Goal: Download file/media: Obtain a digital file from the website

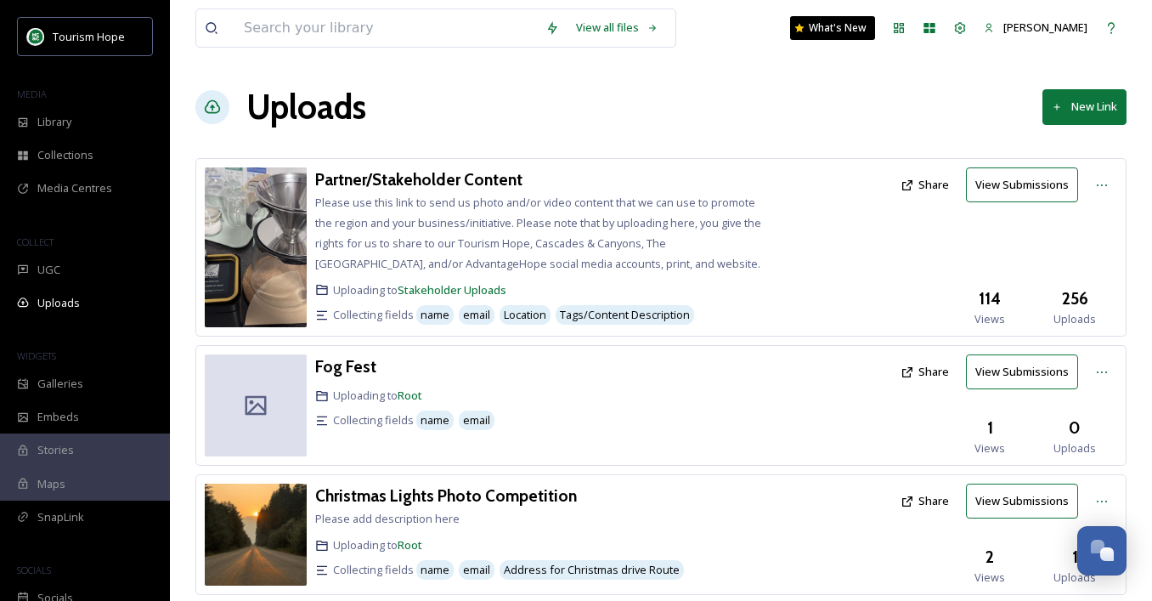
scroll to position [617, 0]
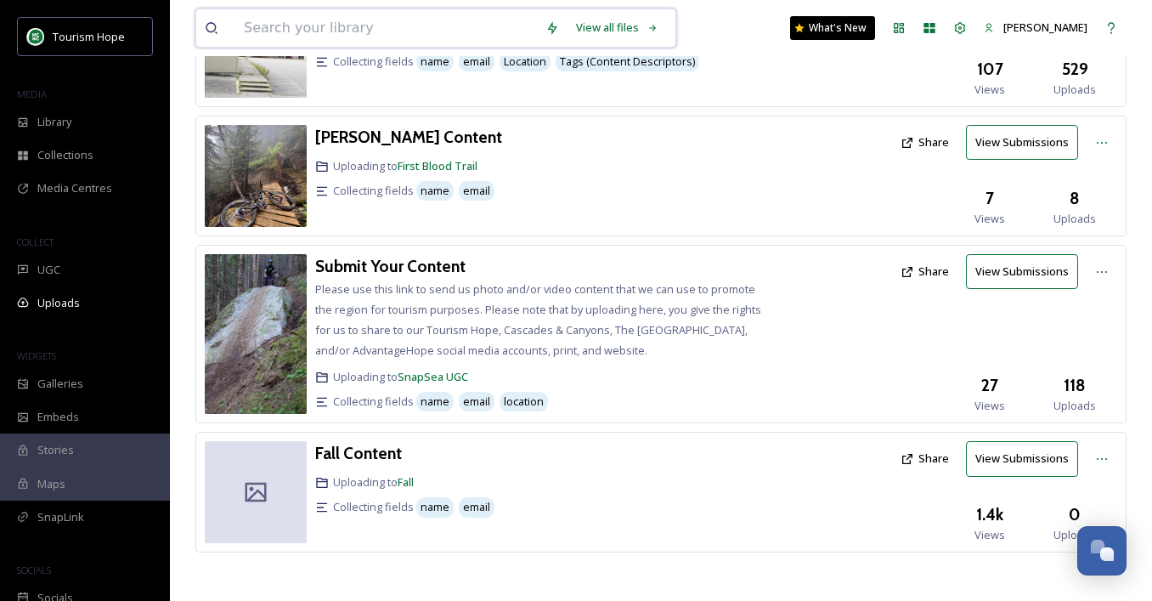
click at [284, 28] on input at bounding box center [386, 27] width 302 height 37
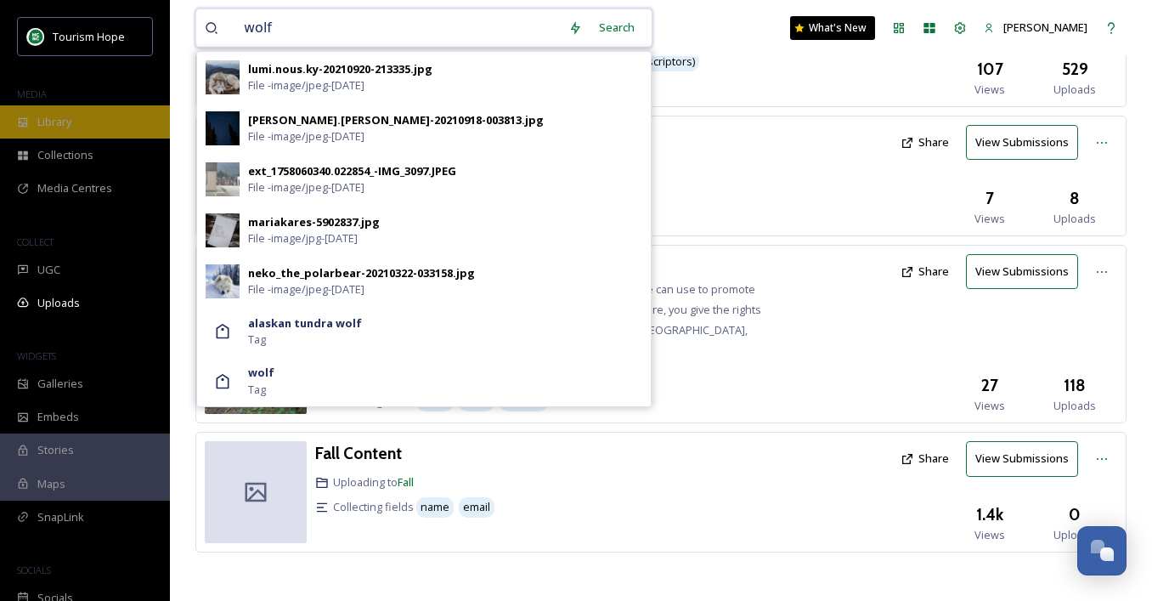
type input "wolf"
click at [75, 121] on div "Library" at bounding box center [85, 121] width 170 height 33
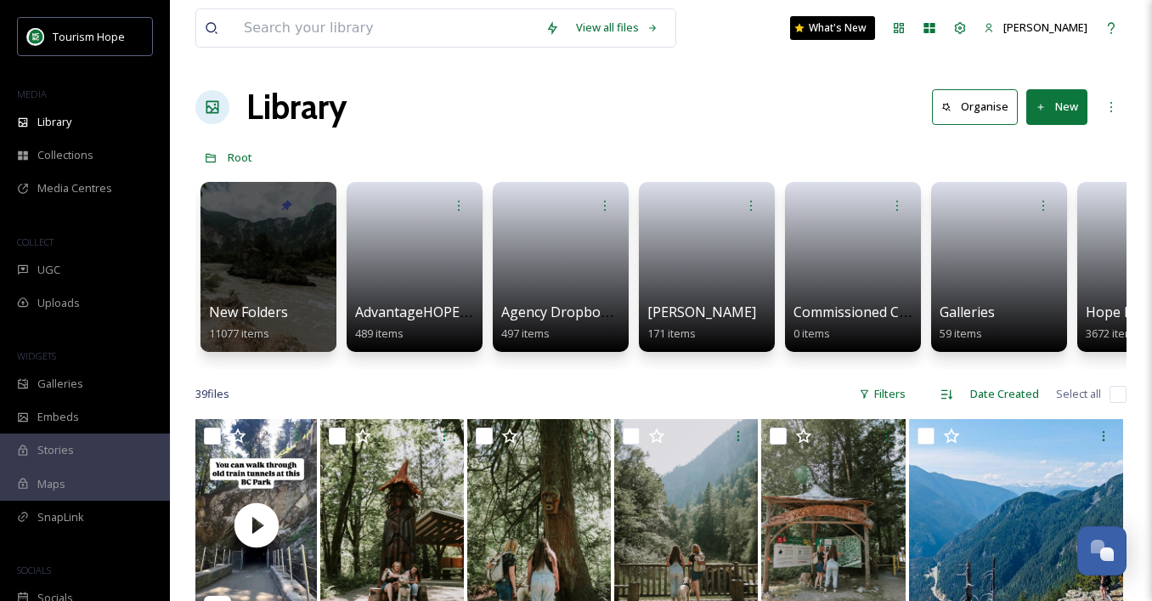
click at [270, 253] on div at bounding box center [269, 267] width 136 height 170
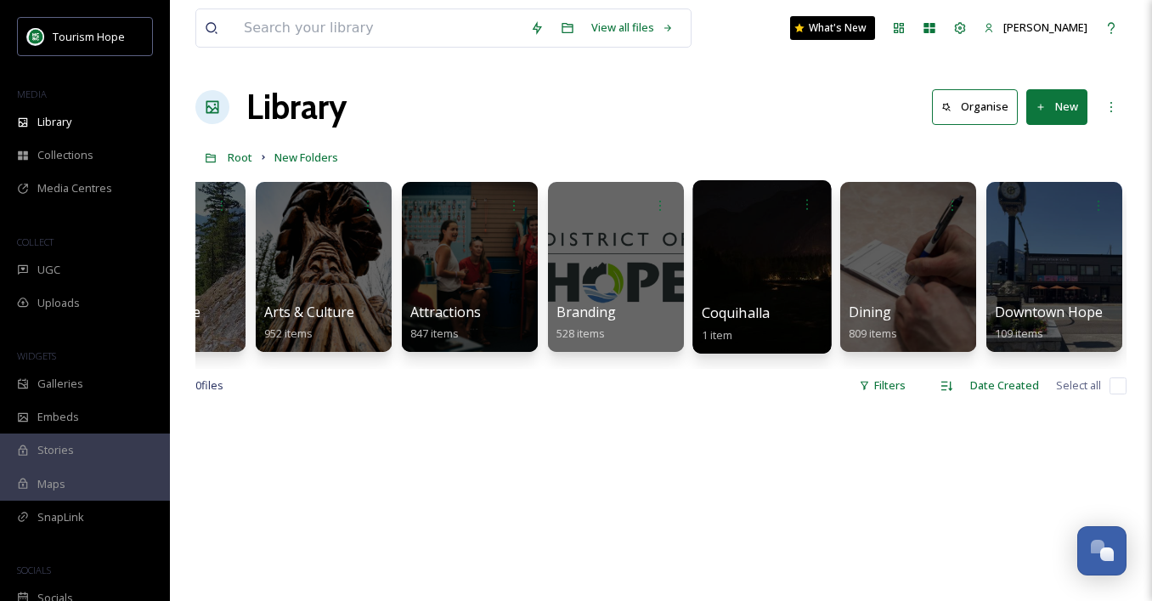
scroll to position [0, 255]
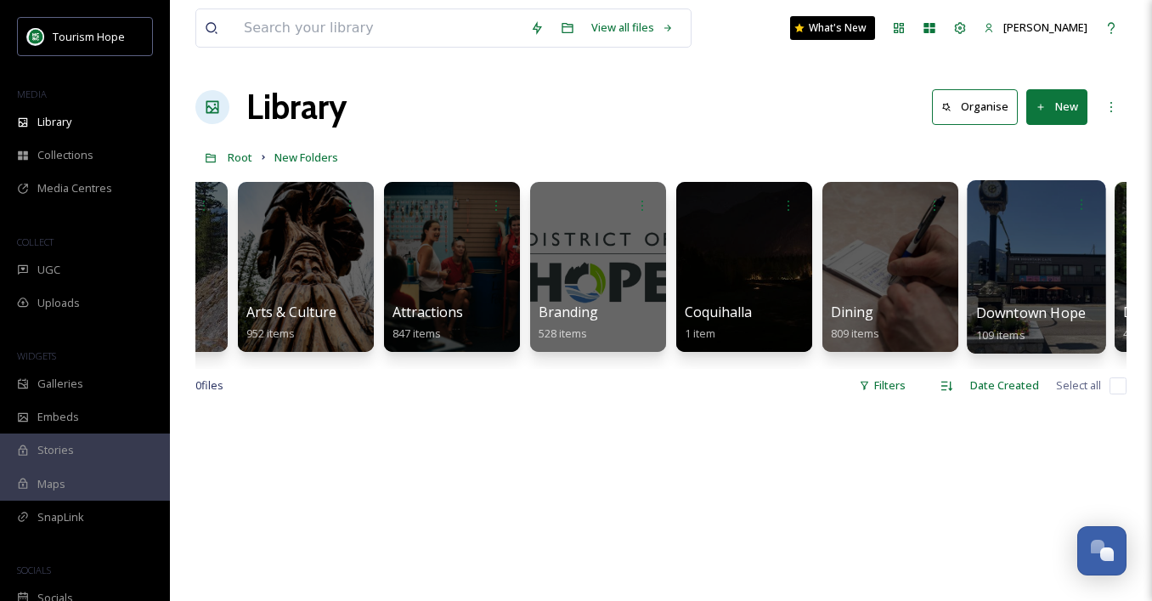
click at [1089, 273] on div at bounding box center [1036, 266] width 139 height 173
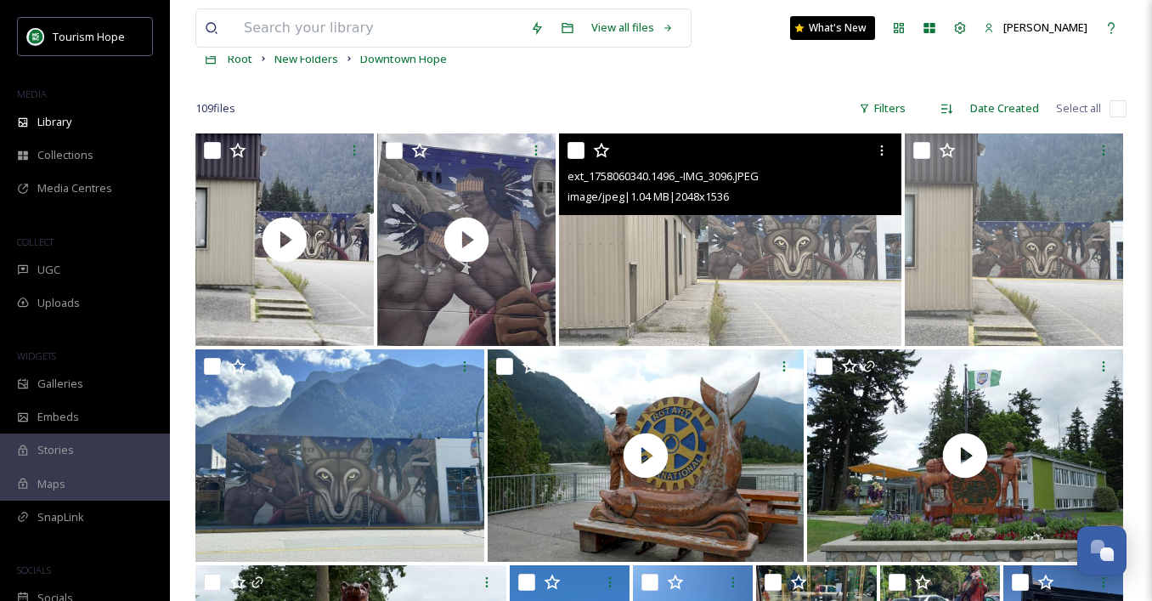
scroll to position [104, 0]
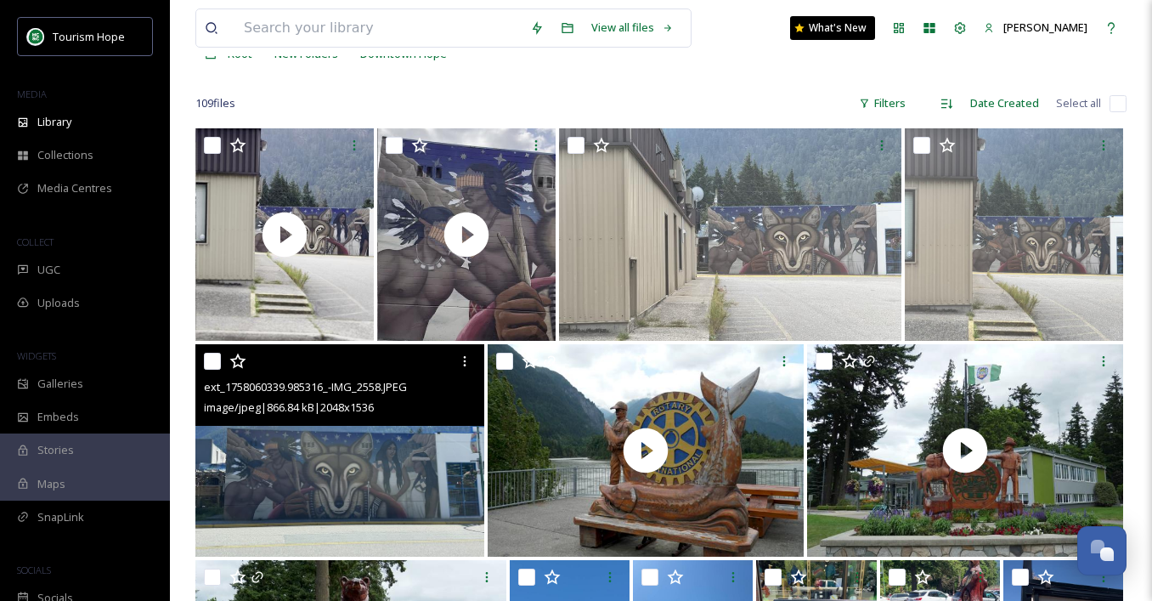
click at [437, 495] on img at bounding box center [339, 450] width 289 height 212
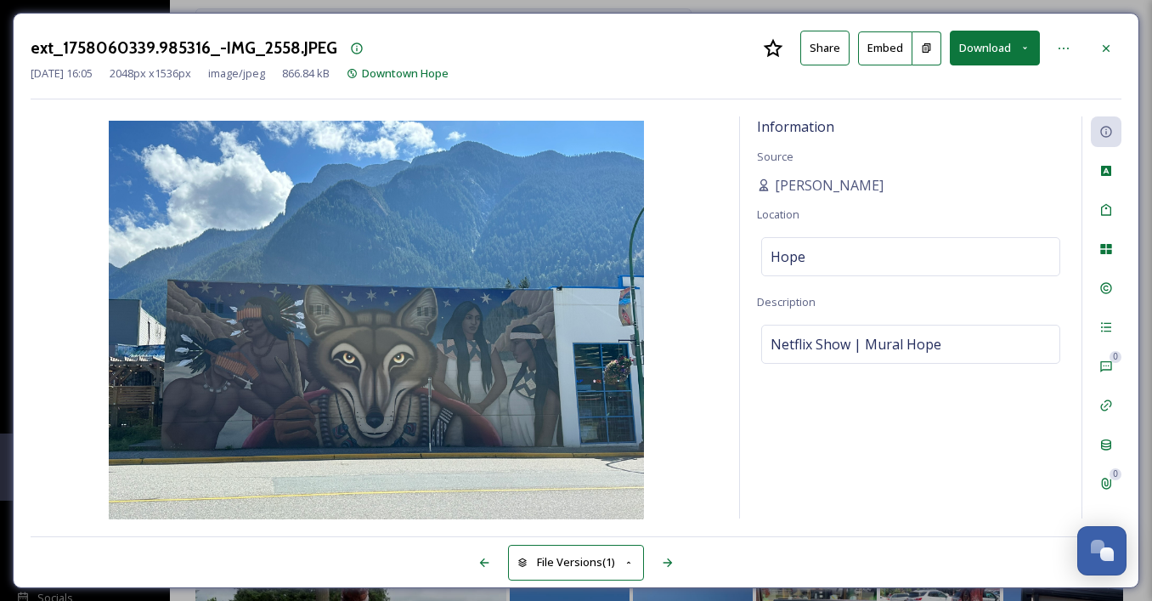
click at [993, 47] on button "Download" at bounding box center [995, 48] width 90 height 35
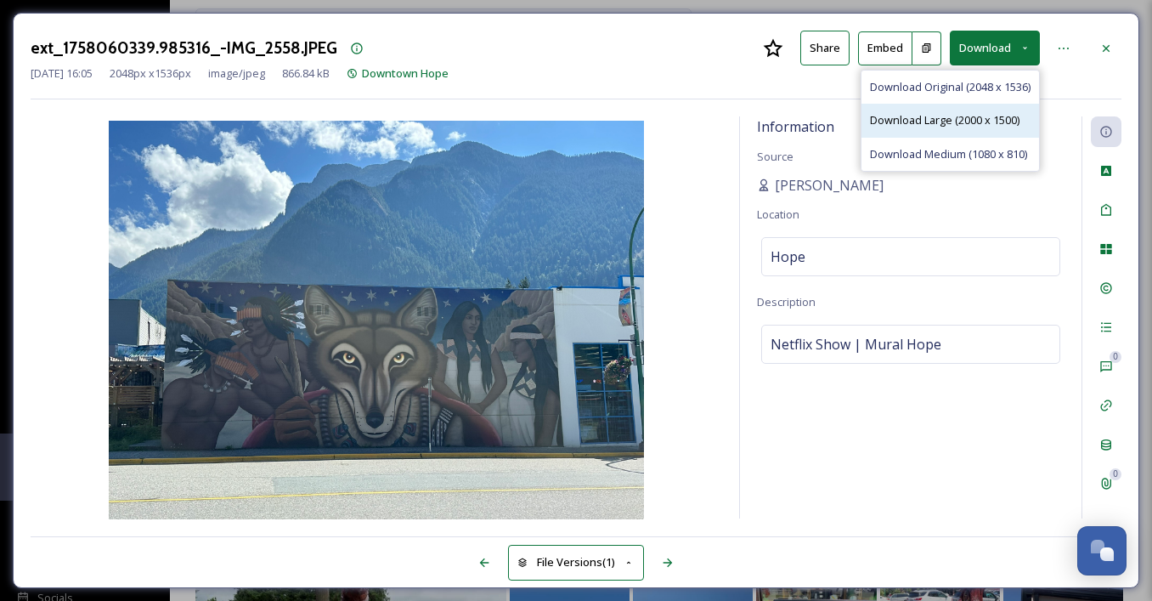
click at [988, 115] on span "Download Large (2000 x 1500)" at bounding box center [945, 120] width 150 height 16
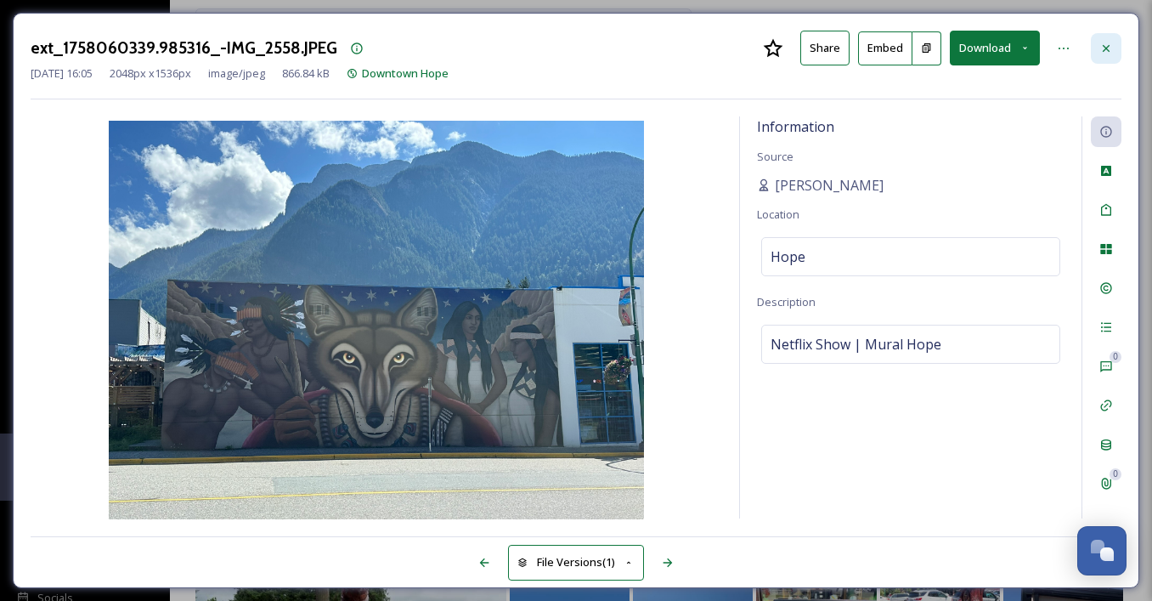
click at [1112, 48] on icon at bounding box center [1107, 49] width 14 height 14
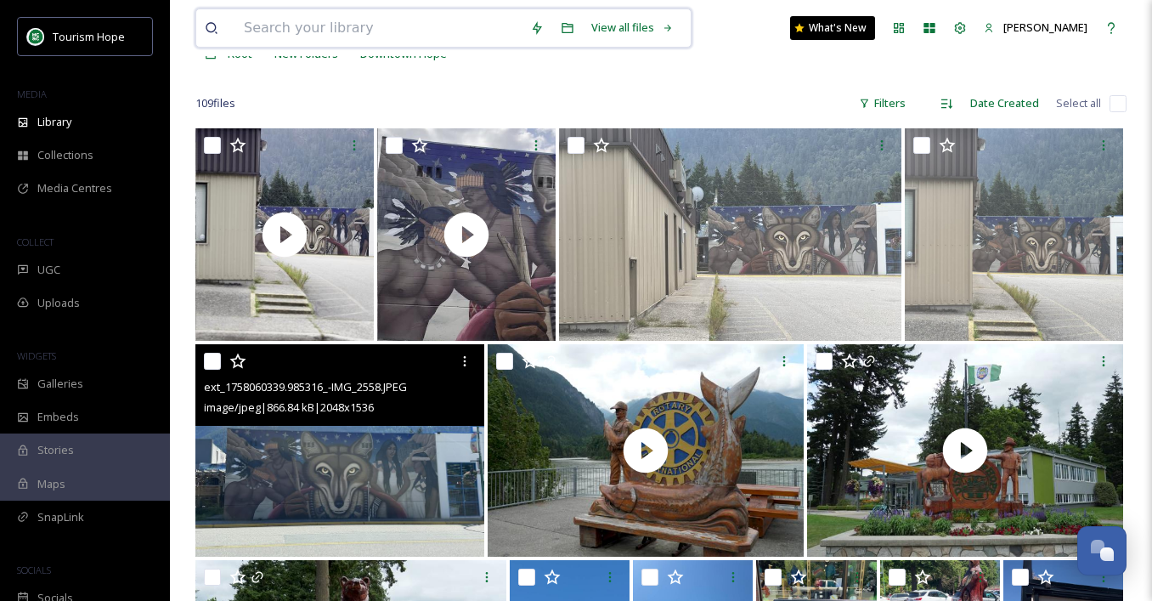
click at [327, 31] on input at bounding box center [378, 27] width 286 height 37
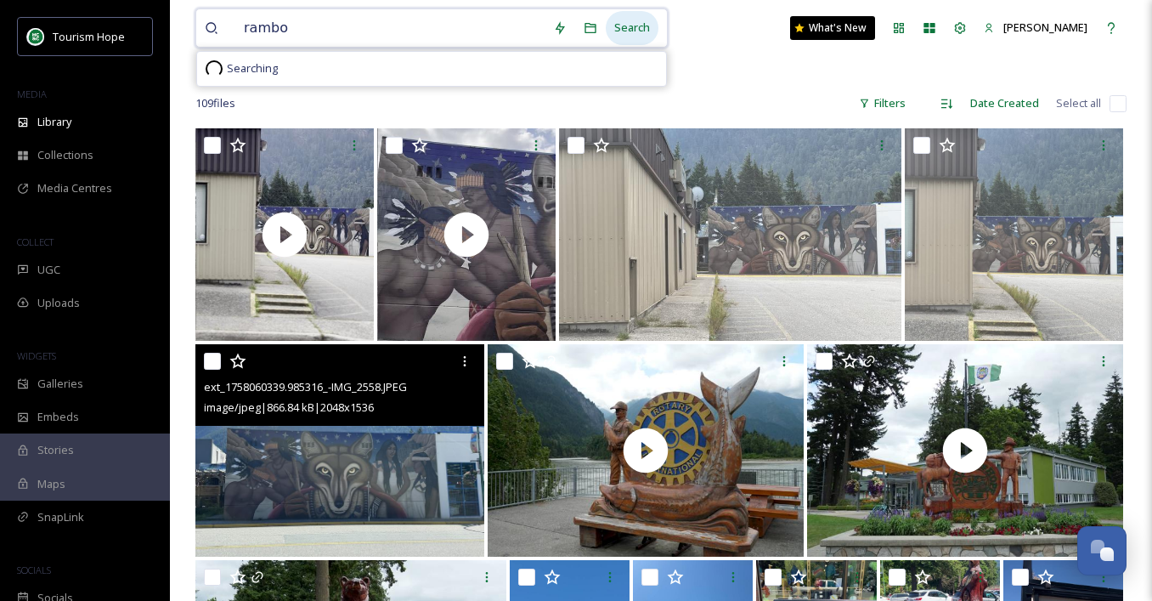
type input "rambo"
click at [631, 14] on div "Search" at bounding box center [632, 27] width 53 height 33
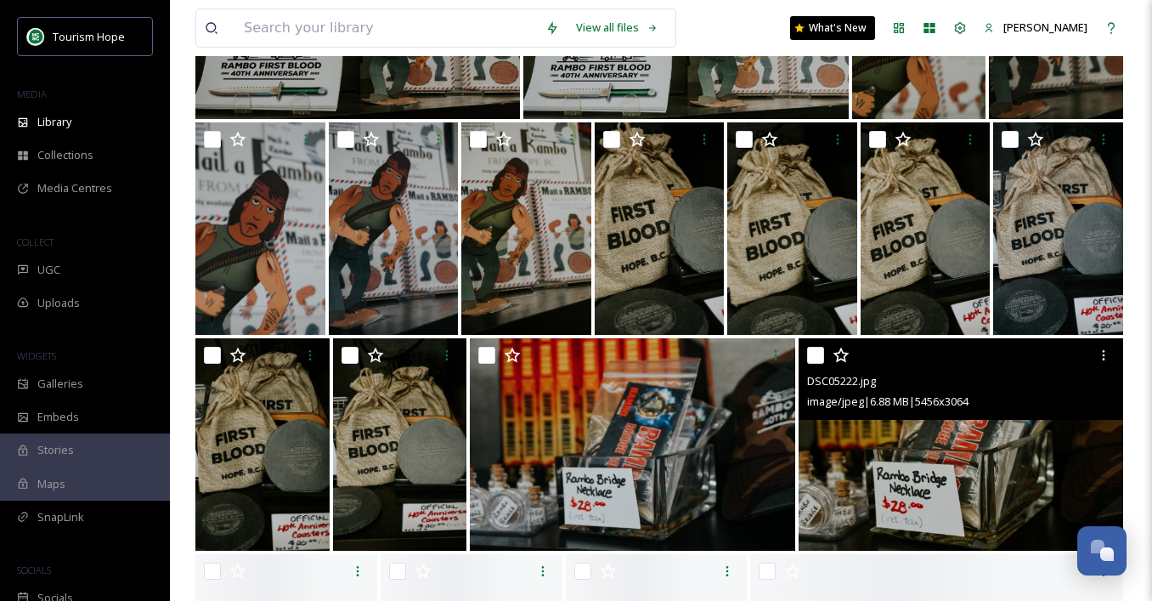
scroll to position [2855, 0]
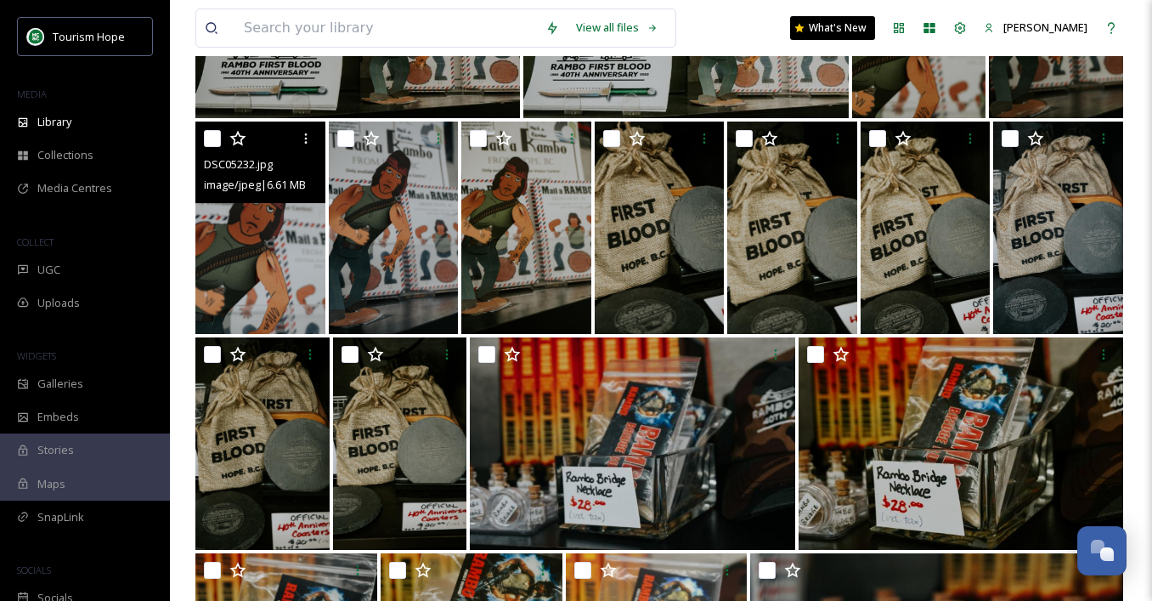
click at [258, 228] on img at bounding box center [260, 228] width 130 height 212
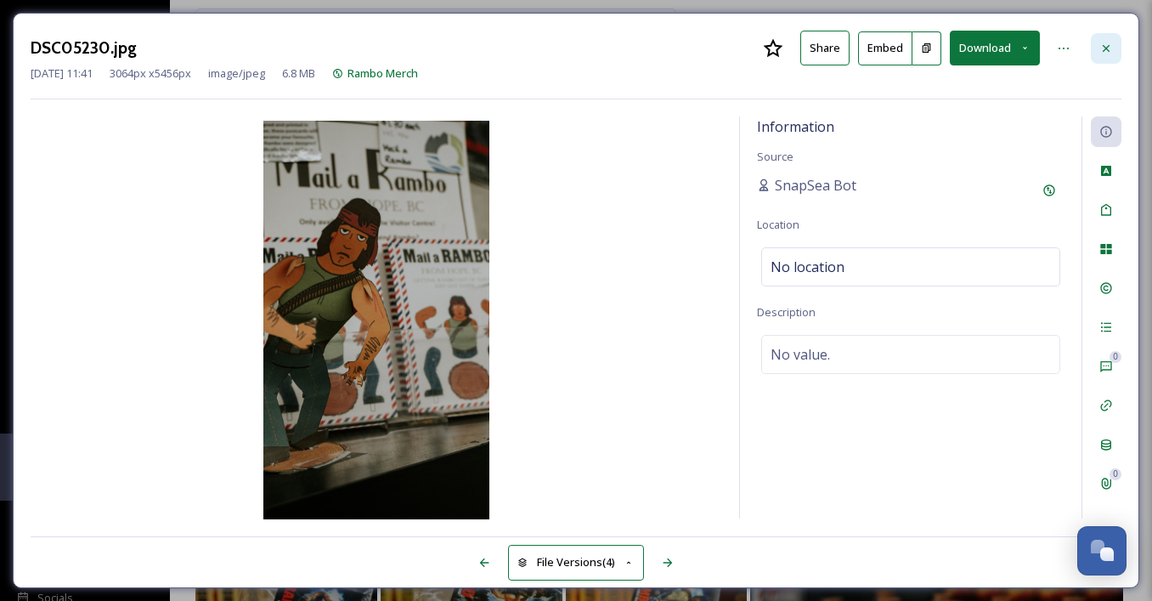
click at [1108, 53] on icon at bounding box center [1107, 49] width 14 height 14
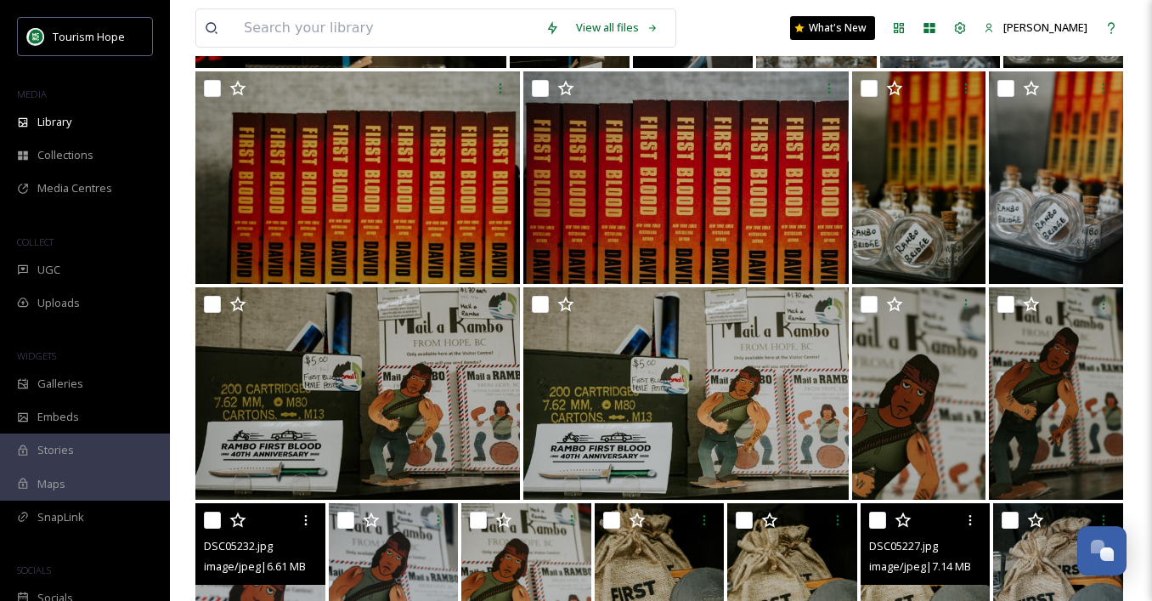
scroll to position [2473, 0]
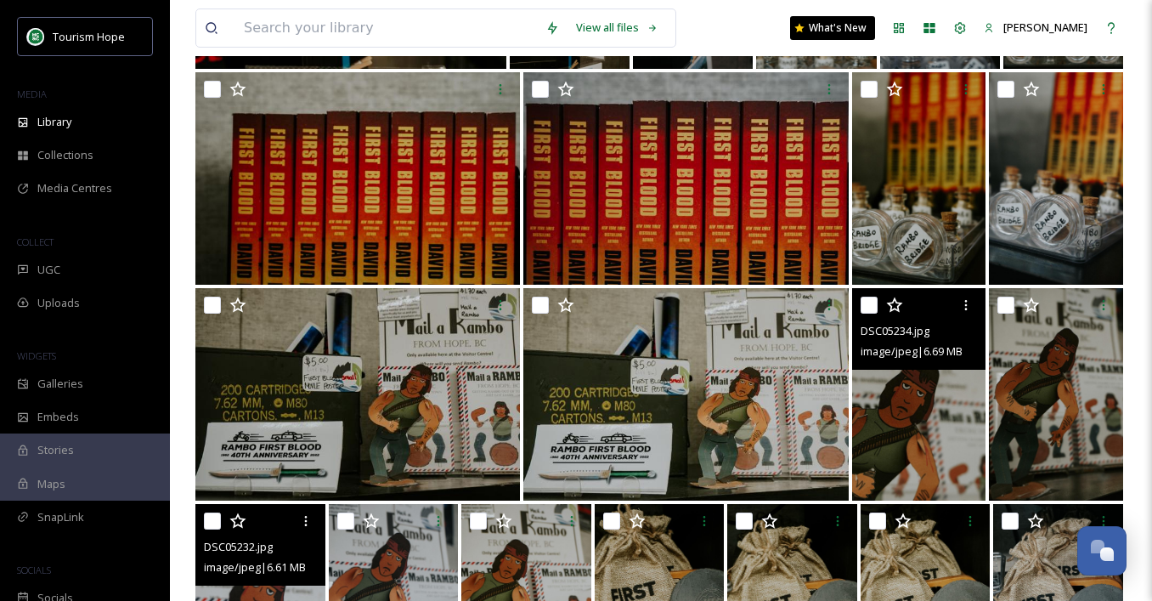
click at [911, 372] on img at bounding box center [919, 394] width 134 height 212
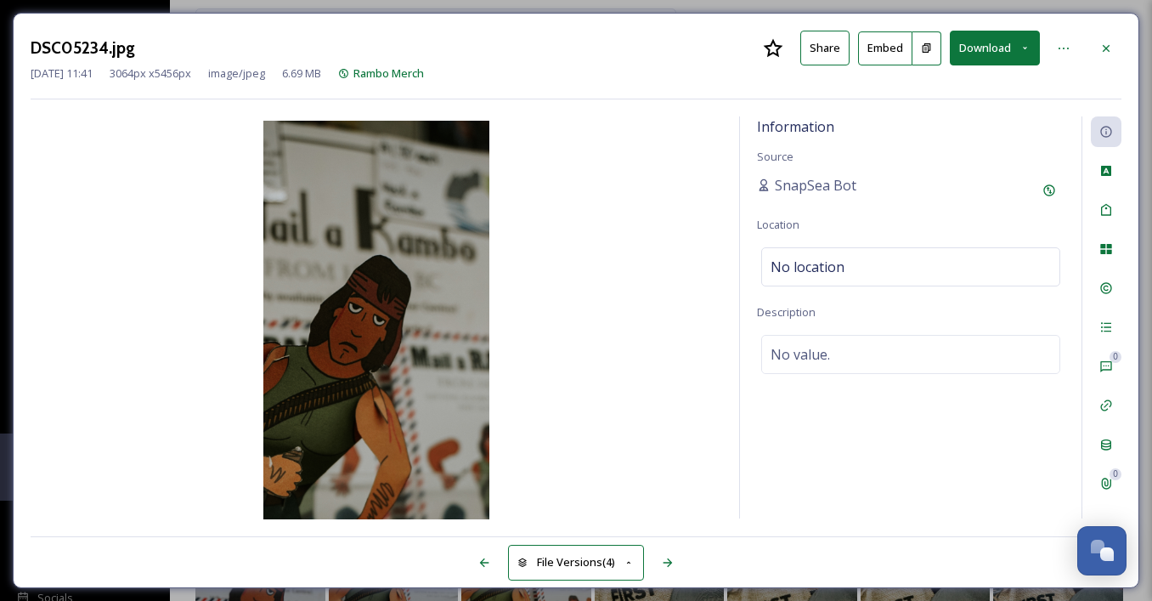
click at [990, 46] on button "Download" at bounding box center [995, 48] width 90 height 35
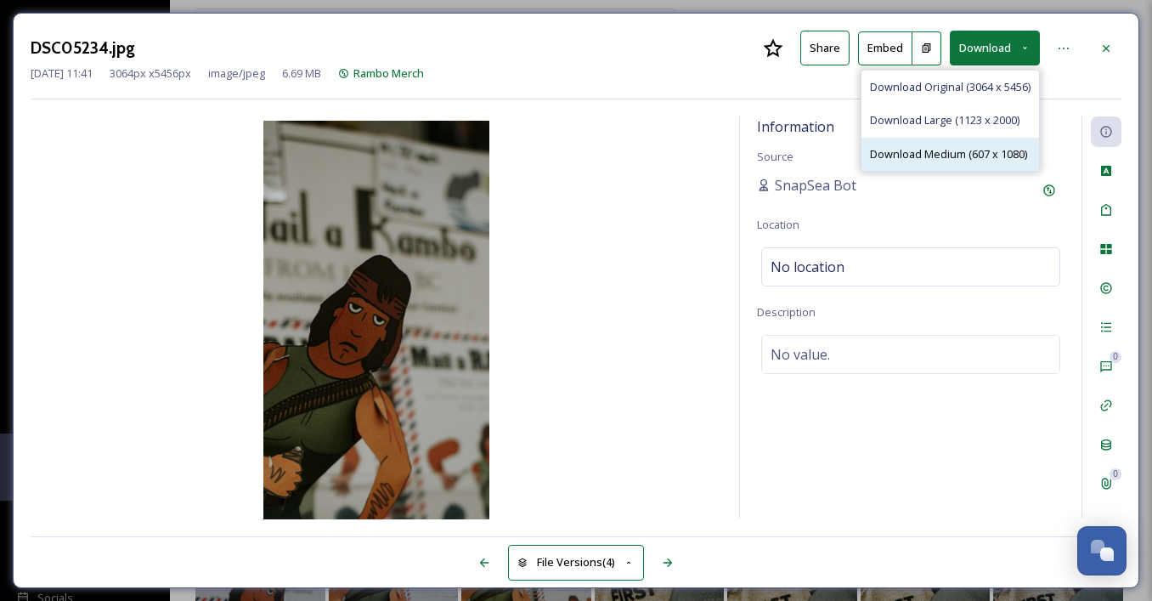
click at [970, 142] on div "Download Medium (607 x 1080)" at bounding box center [951, 154] width 178 height 33
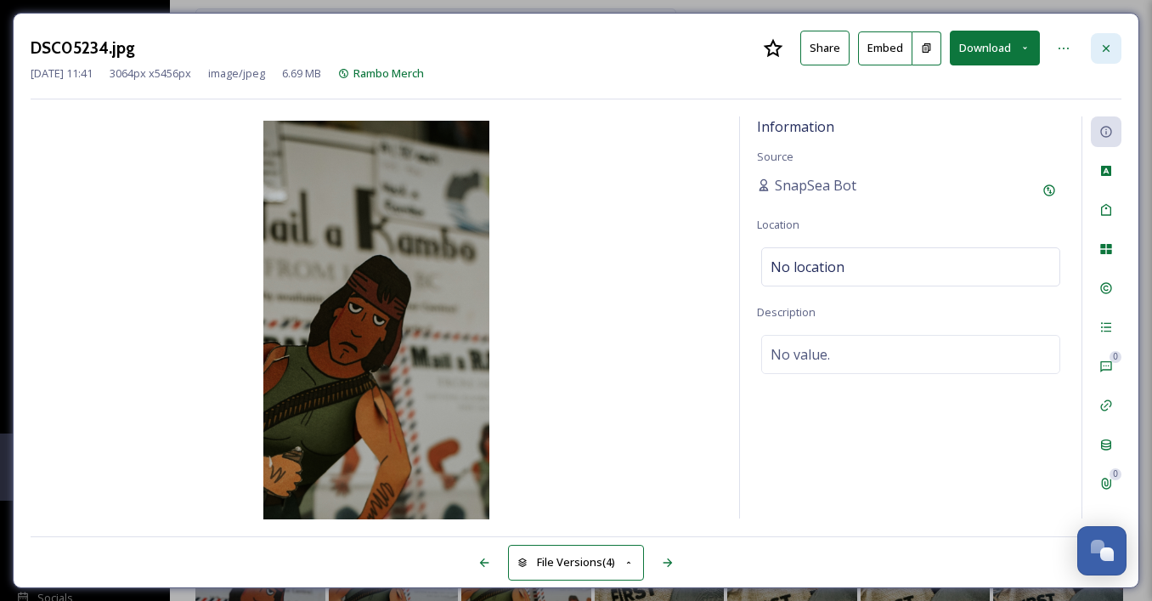
click at [1102, 46] on icon at bounding box center [1107, 49] width 14 height 14
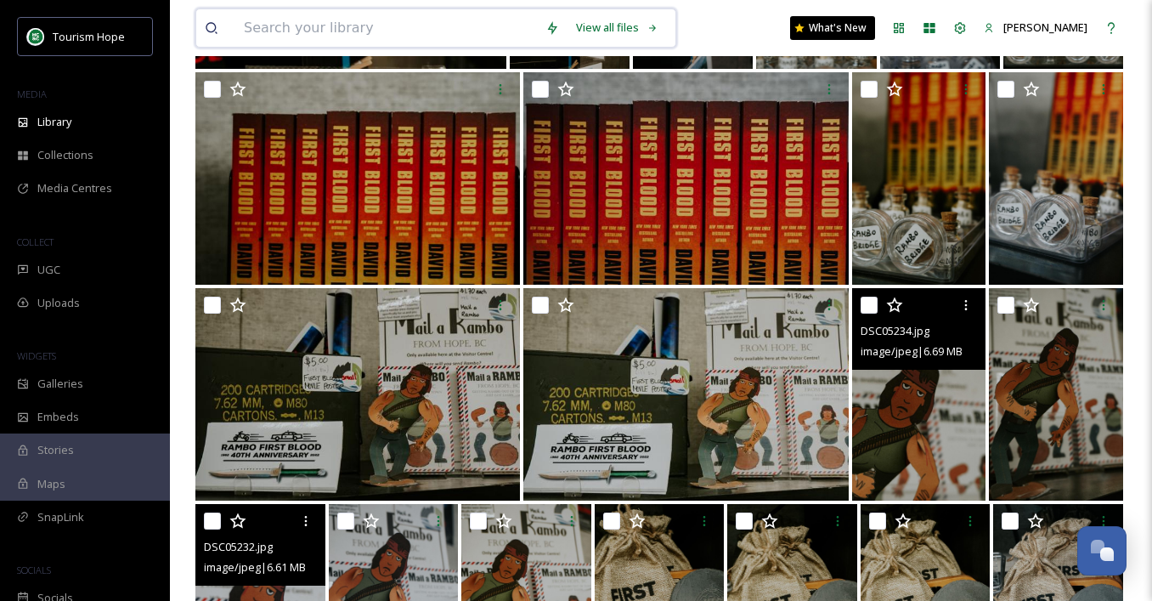
click at [366, 36] on input at bounding box center [386, 27] width 302 height 37
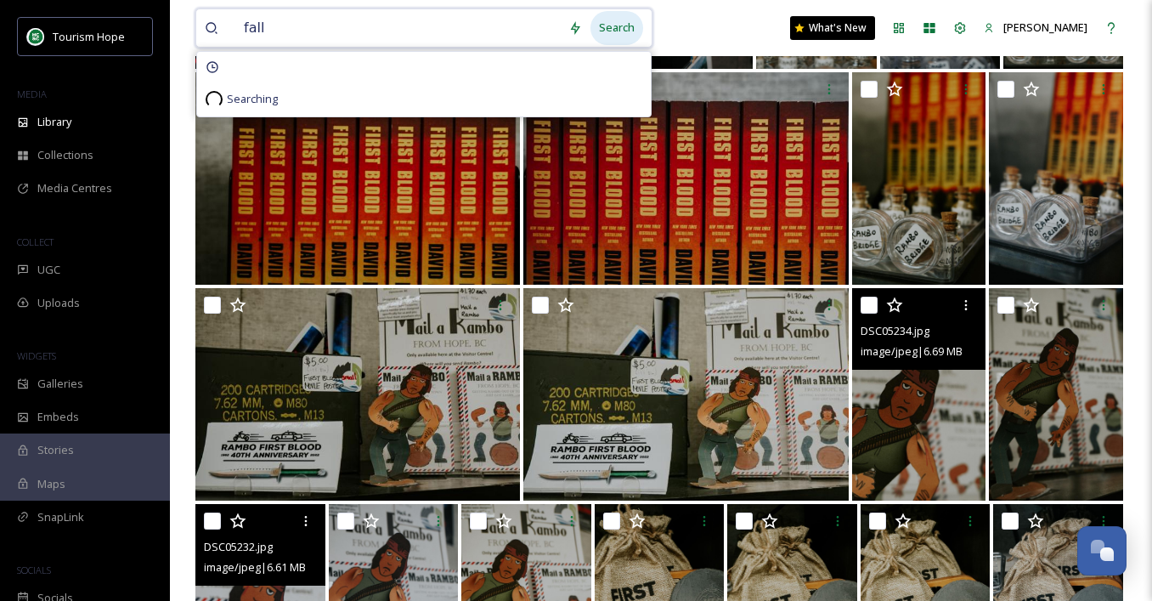
type input "fall"
click at [608, 21] on div "Search" at bounding box center [617, 27] width 53 height 33
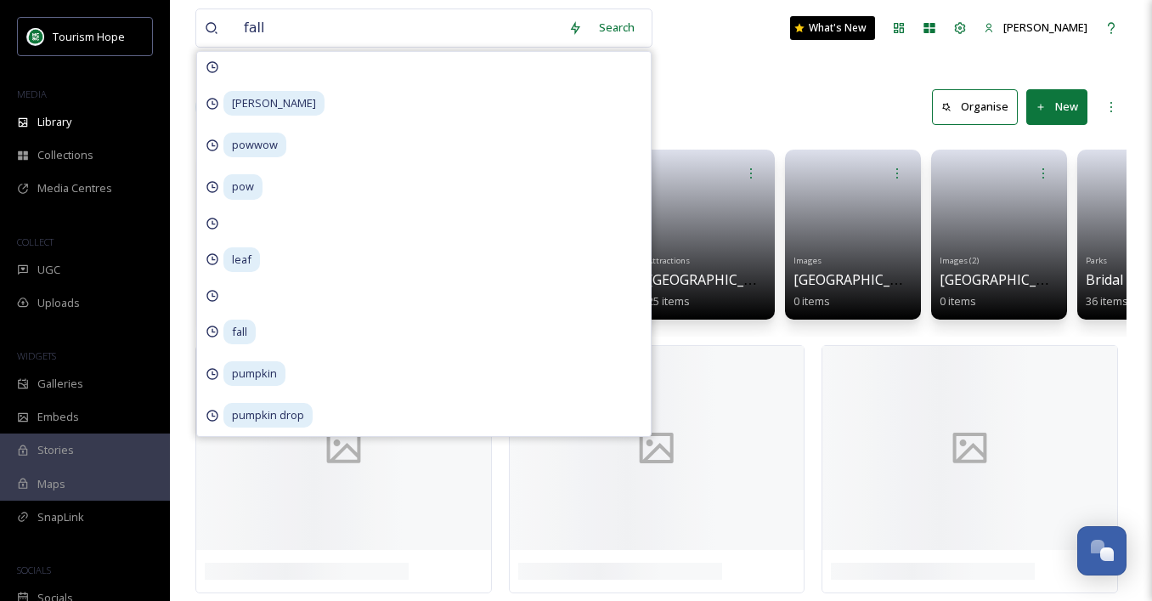
click at [716, 51] on div "fall Search patrick earl powwow pow leaf fall pumpkin pumpkin drop What's New T…" at bounding box center [660, 28] width 931 height 56
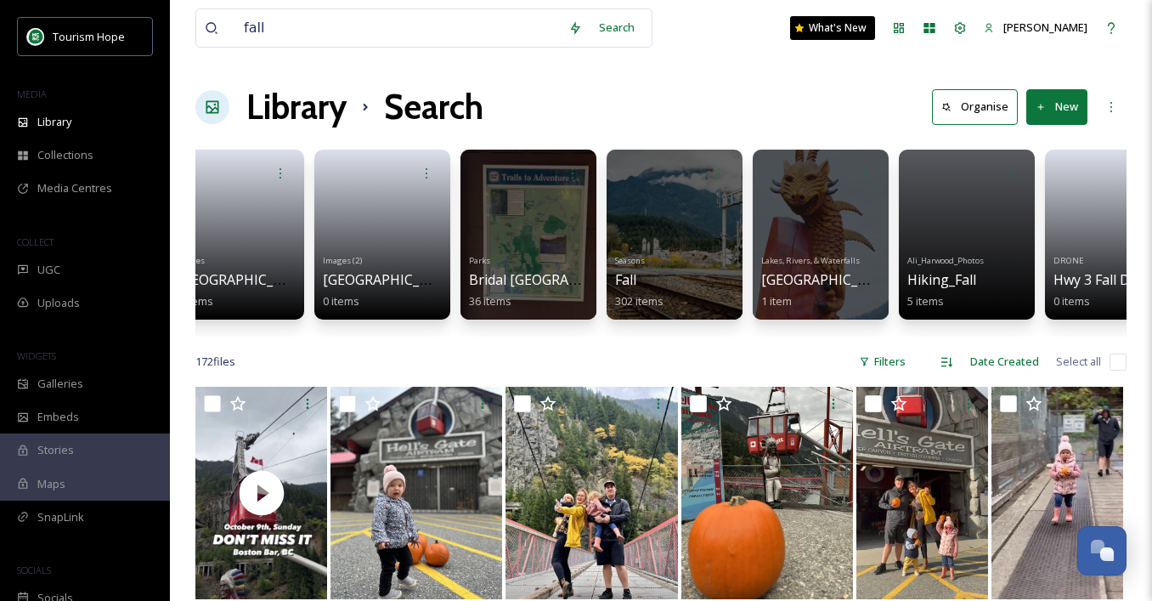
scroll to position [0, 796]
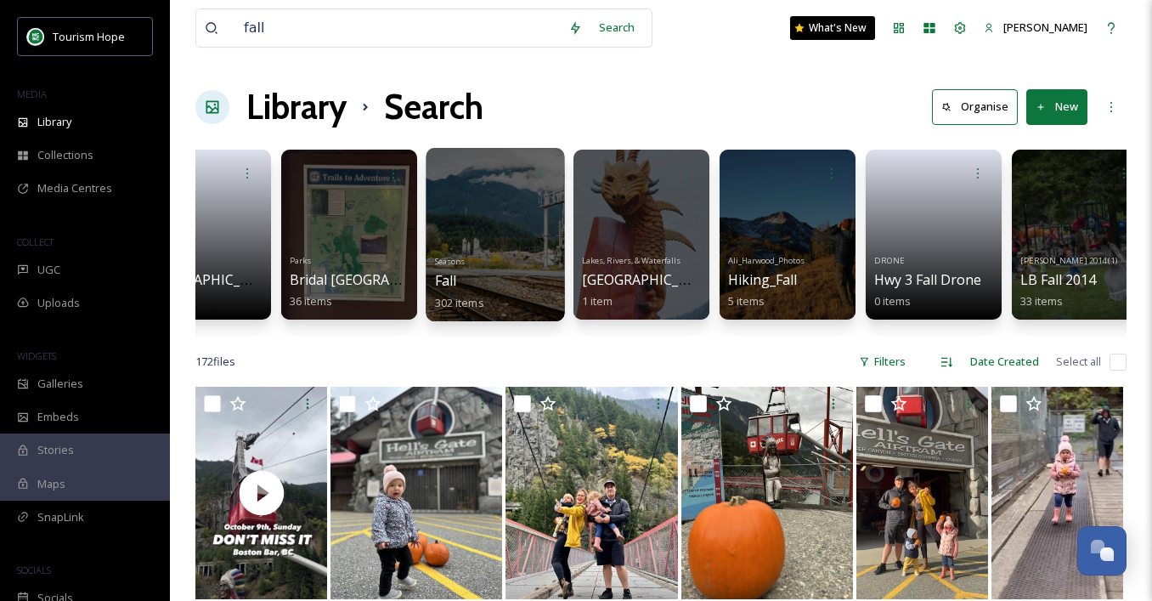
click at [488, 263] on div "Seasons Fall 302 items" at bounding box center [496, 280] width 122 height 63
click at [500, 201] on div at bounding box center [495, 234] width 139 height 173
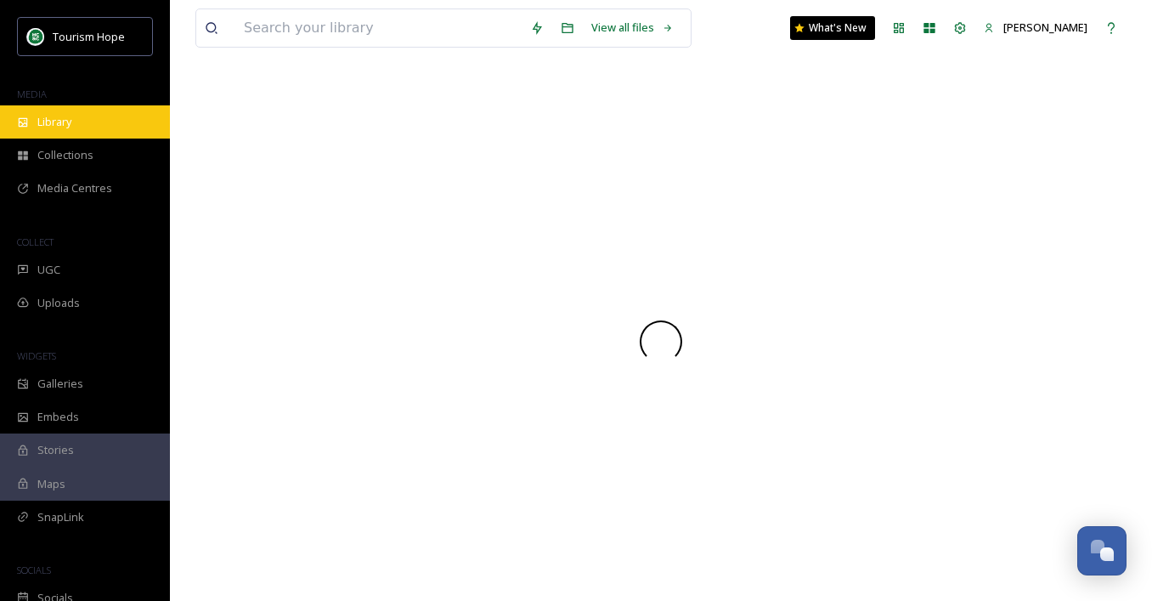
click at [92, 115] on div "Library" at bounding box center [85, 121] width 170 height 33
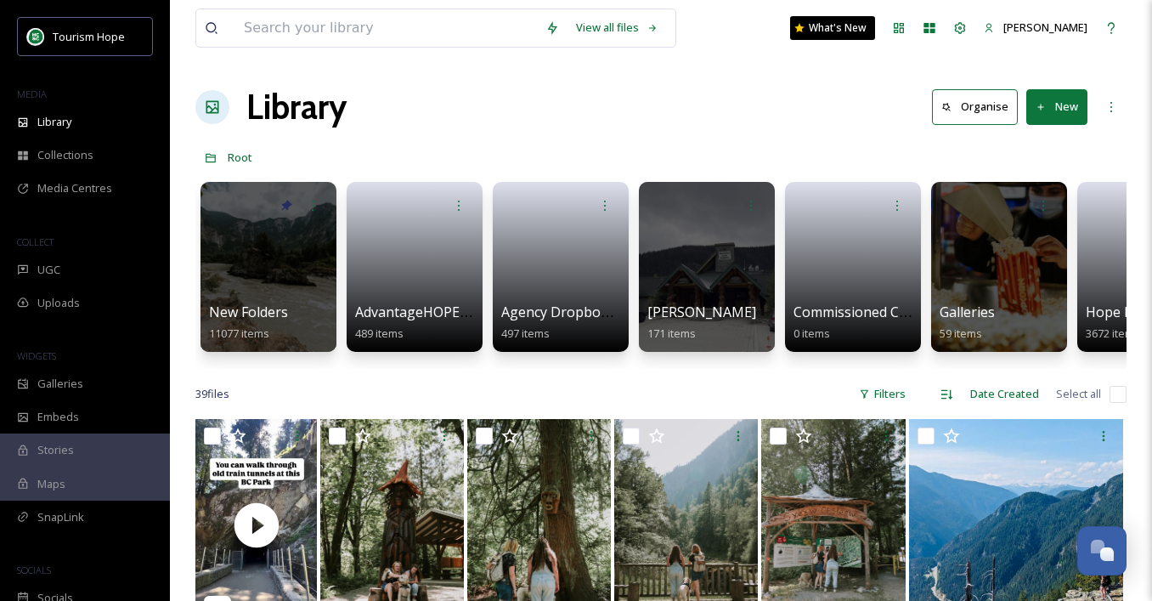
click at [289, 287] on div at bounding box center [269, 267] width 136 height 170
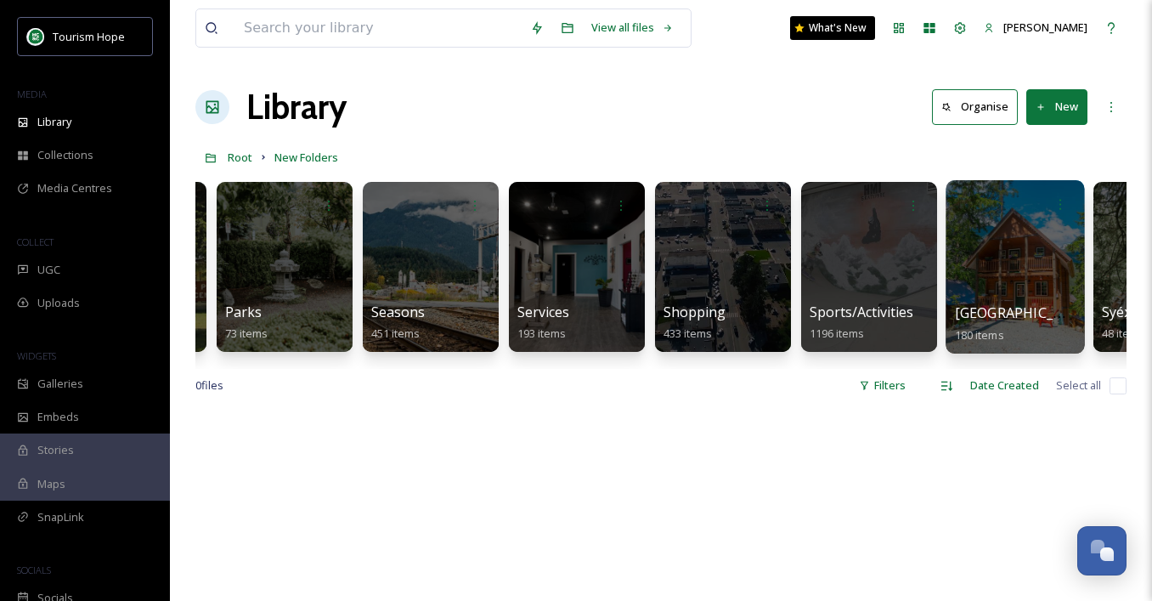
scroll to position [0, 1878]
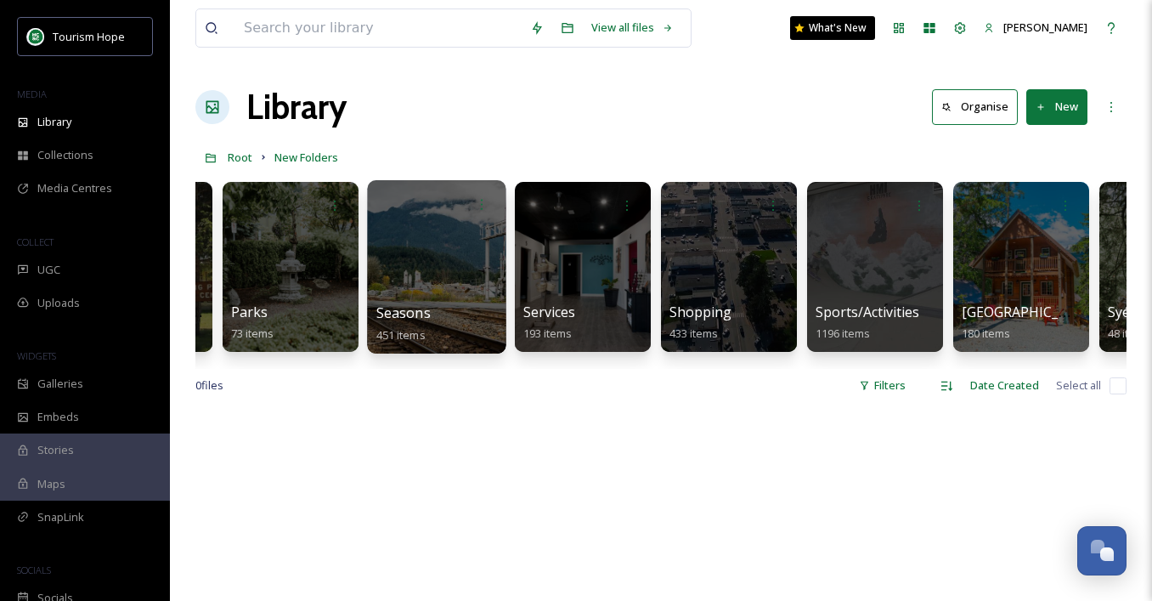
click at [418, 272] on div at bounding box center [436, 266] width 139 height 173
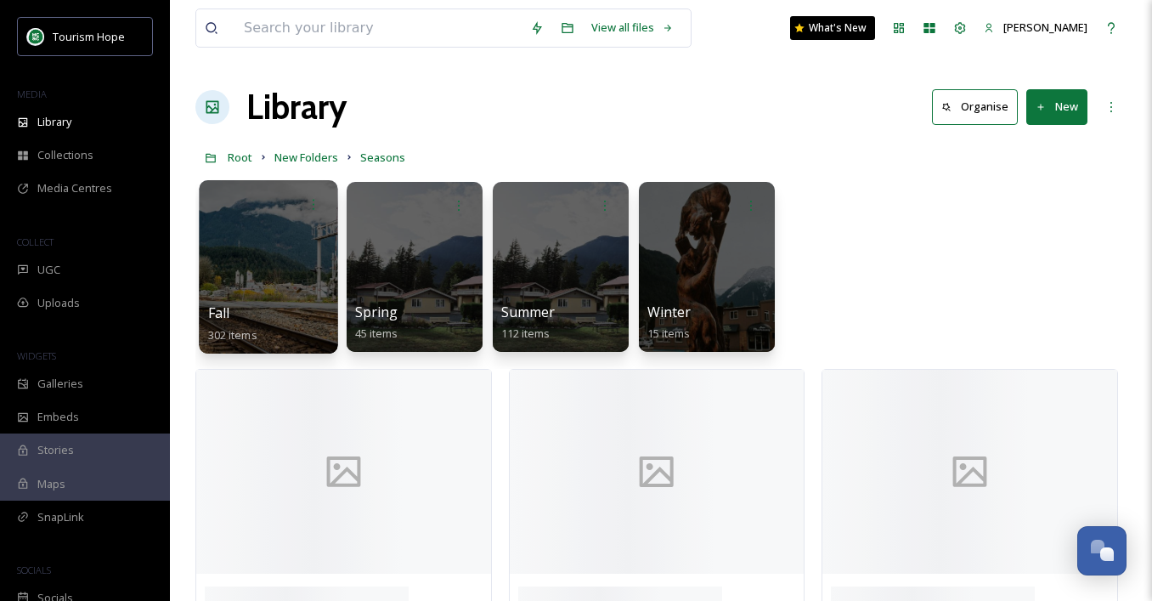
click at [217, 303] on span "Fall" at bounding box center [219, 312] width 22 height 19
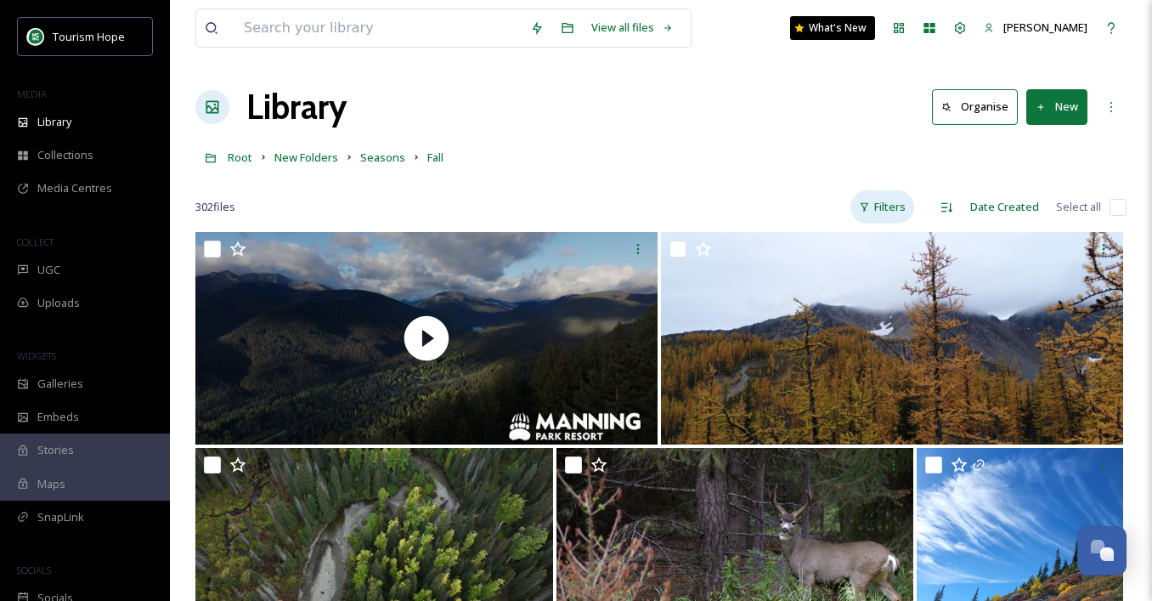
click at [888, 205] on div "Filters" at bounding box center [883, 206] width 64 height 33
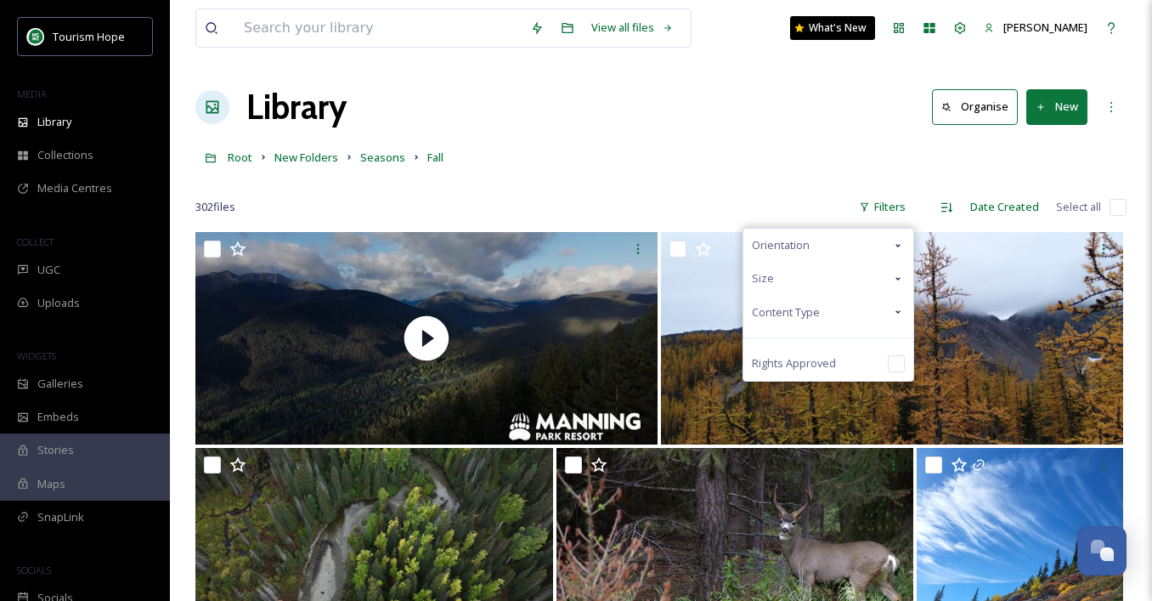
click at [833, 307] on div "Content Type" at bounding box center [829, 312] width 170 height 33
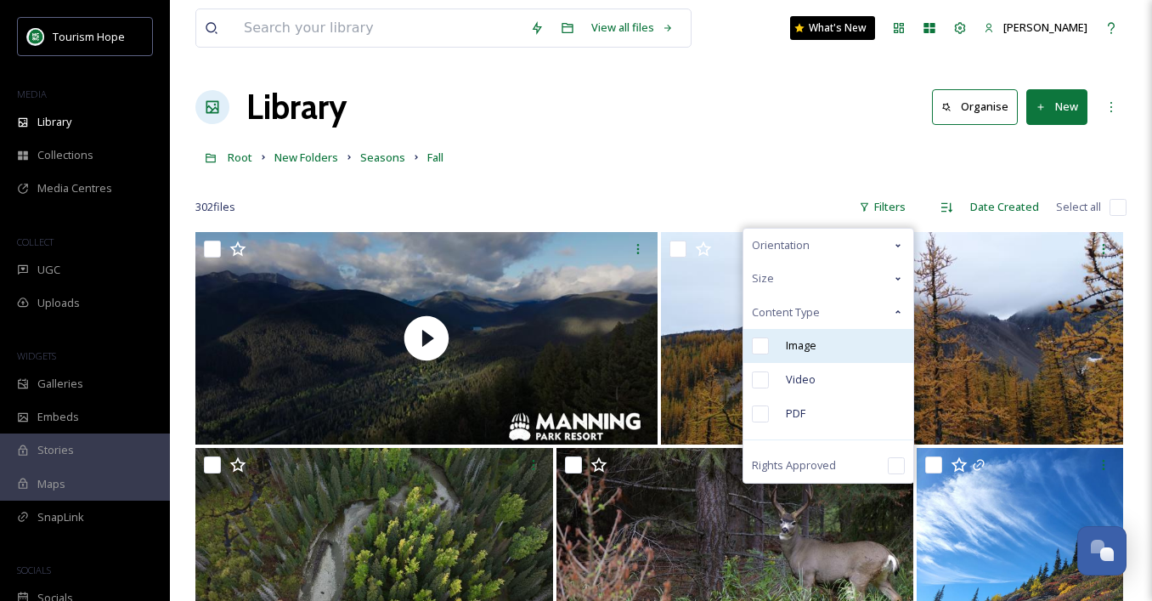
click at [836, 346] on div "Image" at bounding box center [829, 346] width 170 height 34
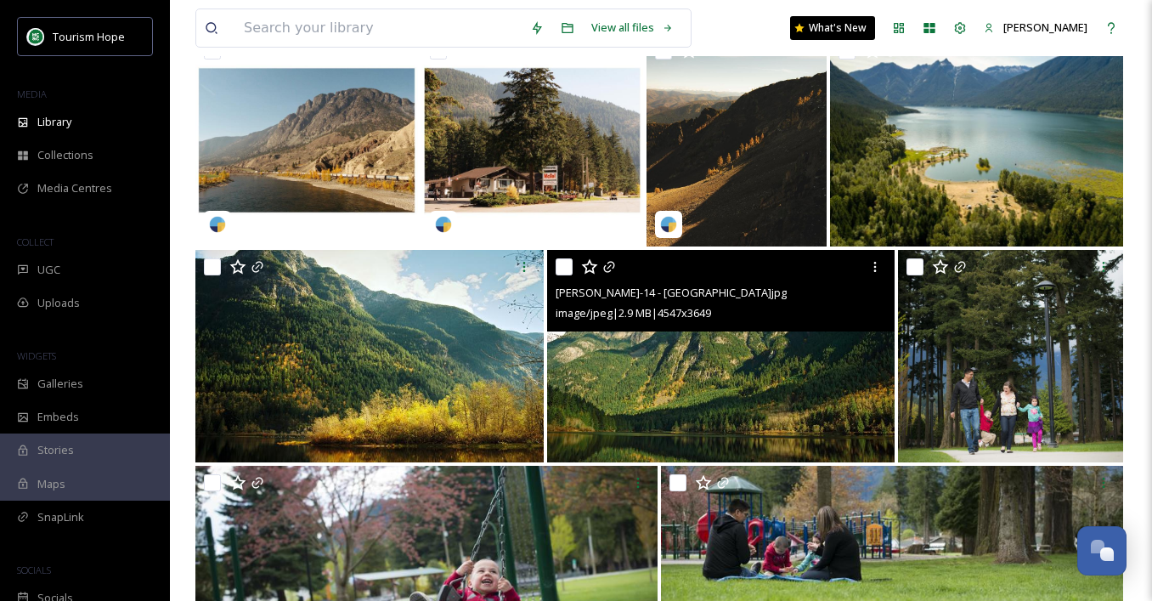
scroll to position [674, 0]
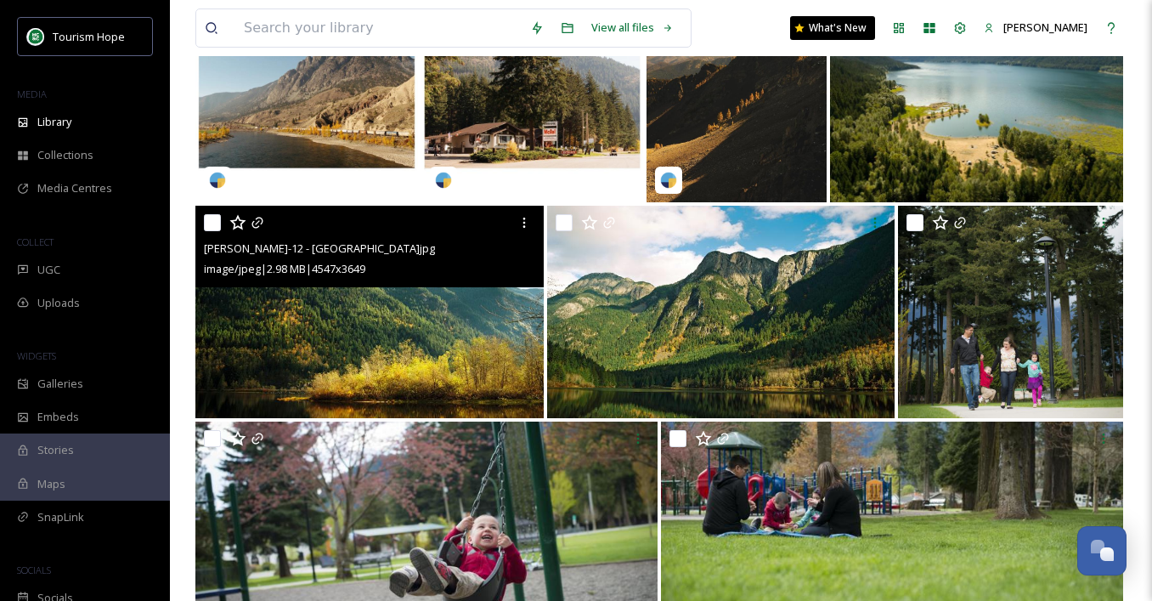
click at [395, 328] on img at bounding box center [369, 312] width 348 height 212
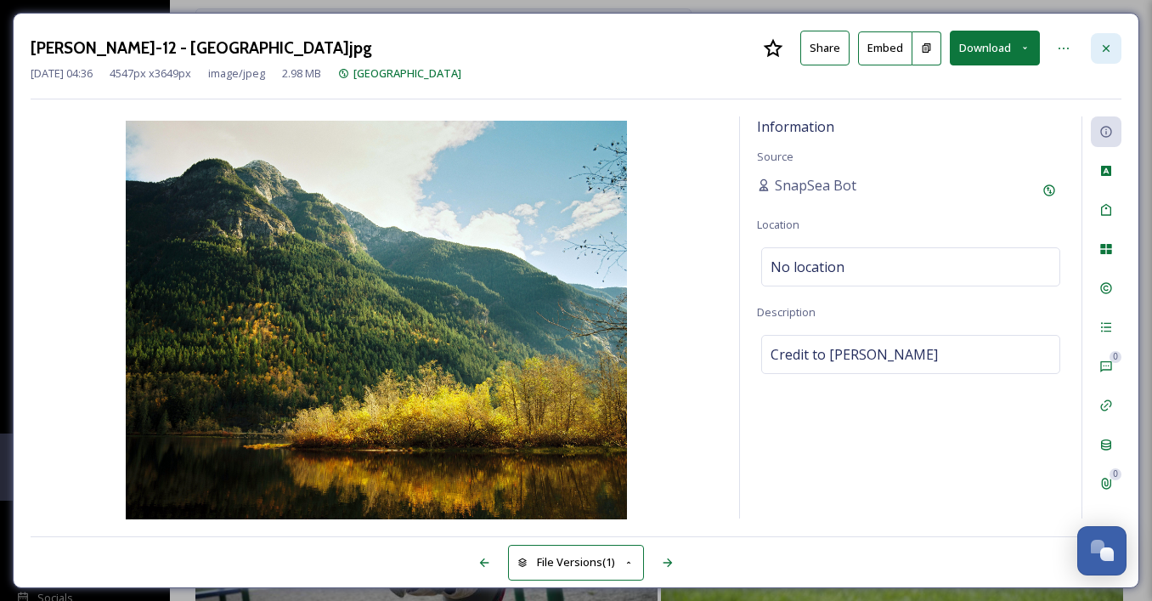
click at [1101, 42] on icon at bounding box center [1107, 49] width 14 height 14
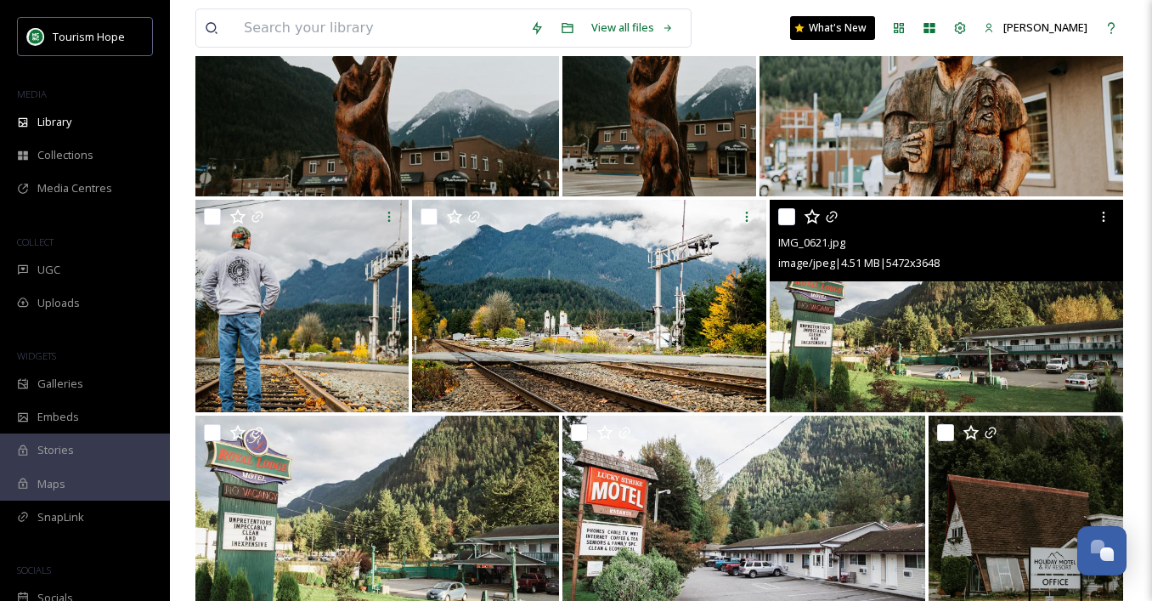
scroll to position [6077, 0]
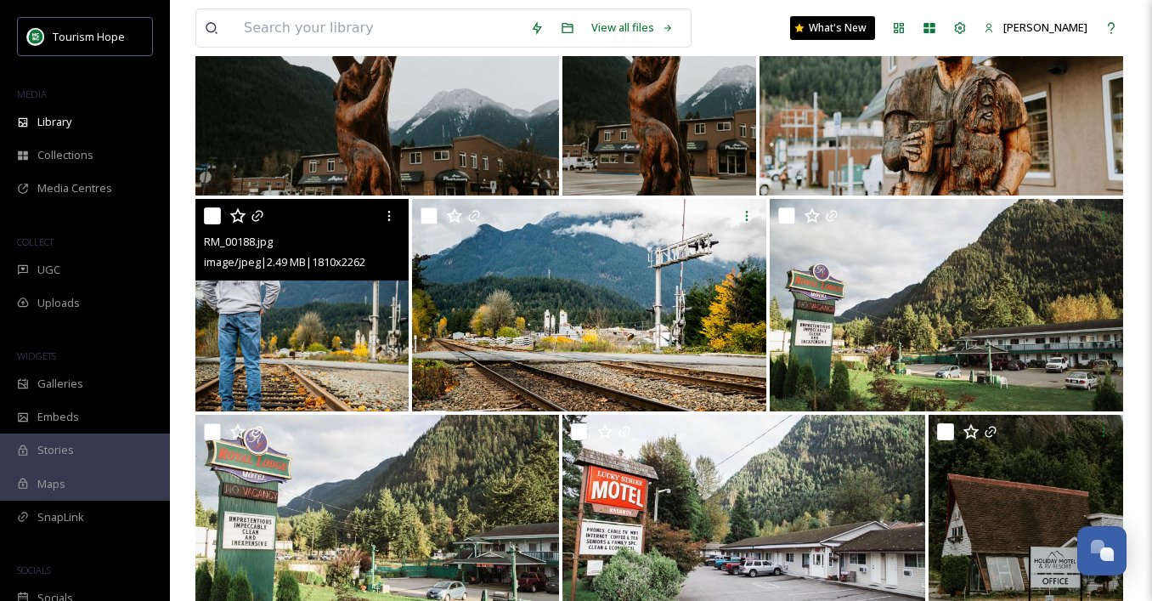
click at [334, 329] on img at bounding box center [301, 305] width 213 height 212
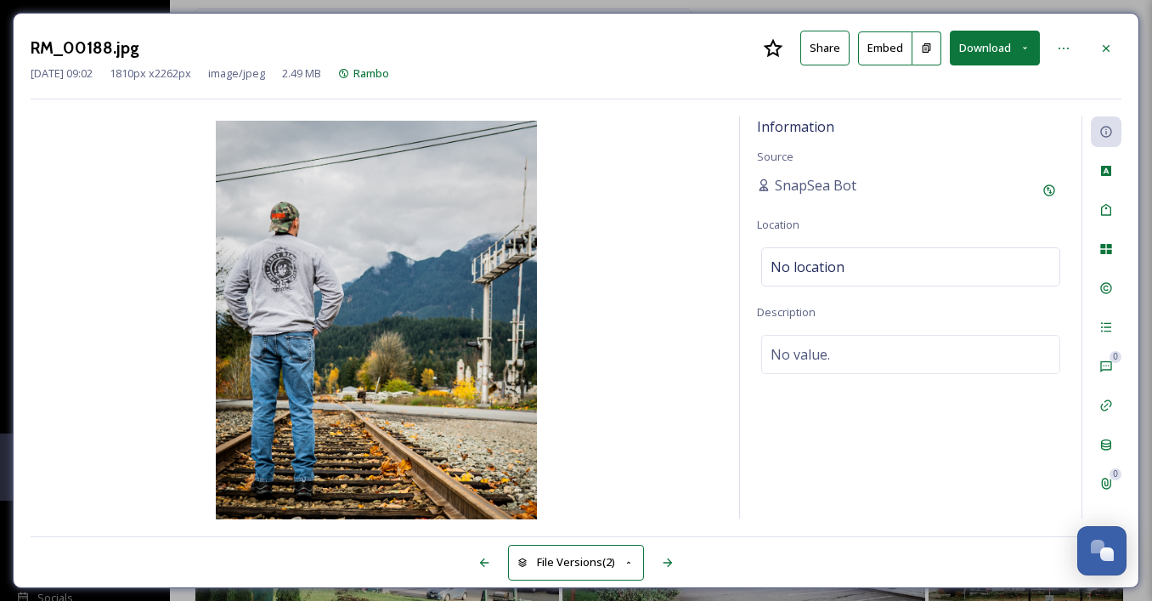
click at [998, 52] on button "Download" at bounding box center [995, 48] width 90 height 35
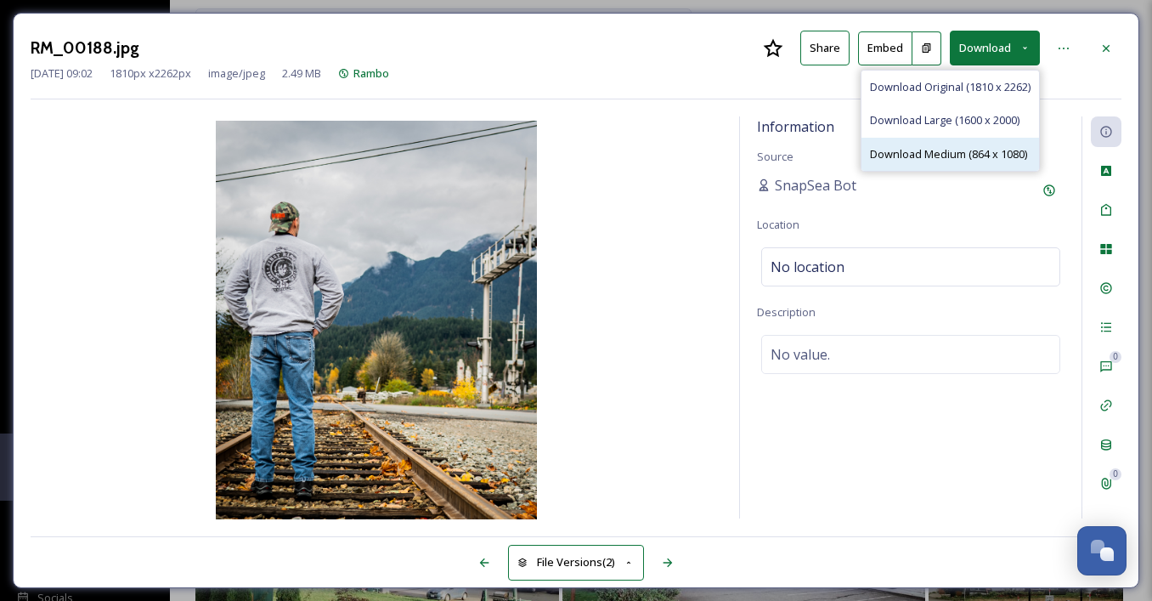
click at [972, 141] on div "Download Medium (864 x 1080)" at bounding box center [951, 154] width 178 height 33
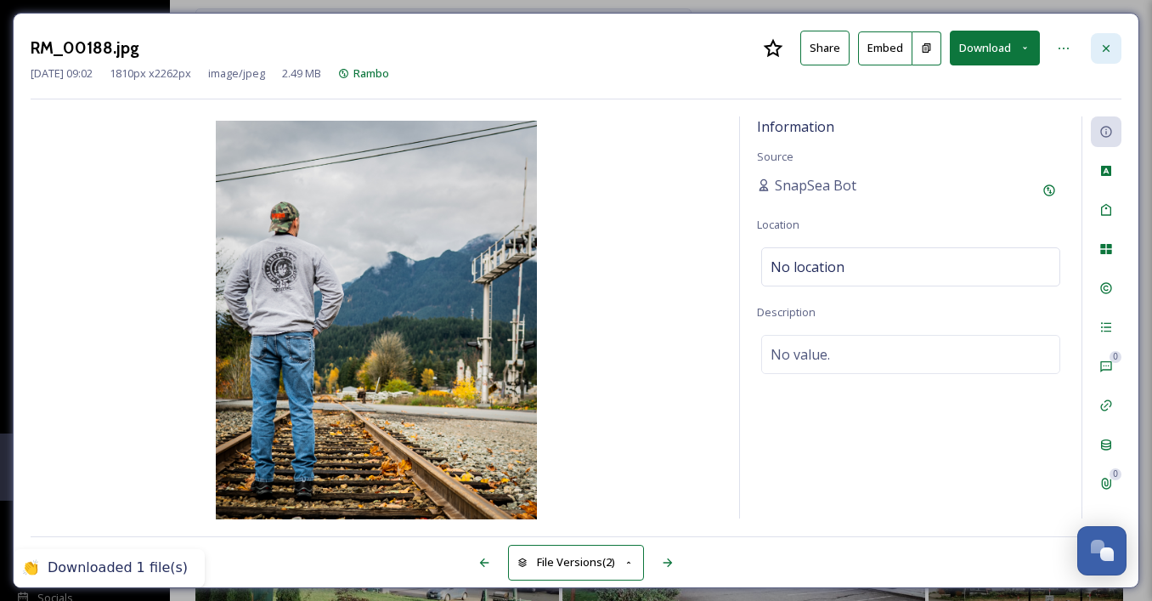
click at [1110, 49] on icon at bounding box center [1107, 49] width 14 height 14
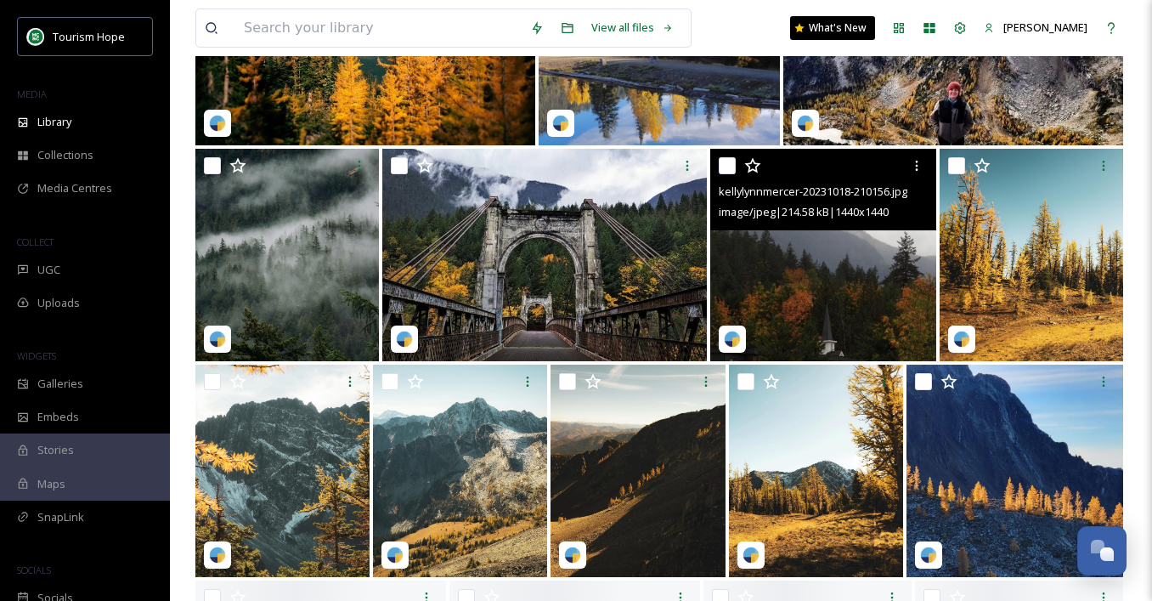
scroll to position [9297, 0]
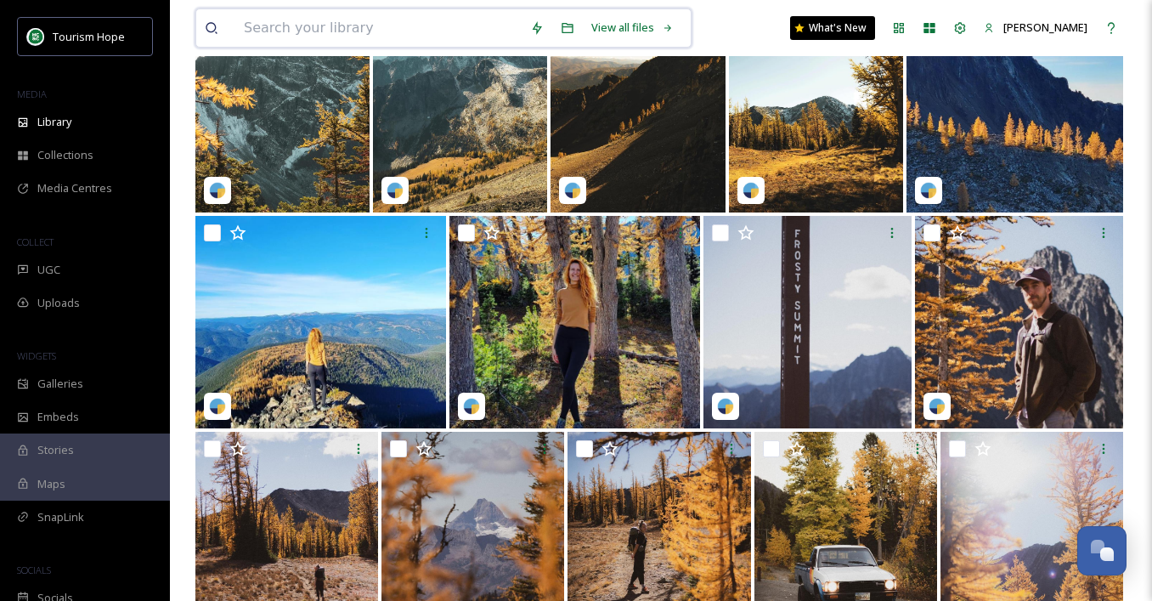
click at [276, 31] on input at bounding box center [378, 27] width 286 height 37
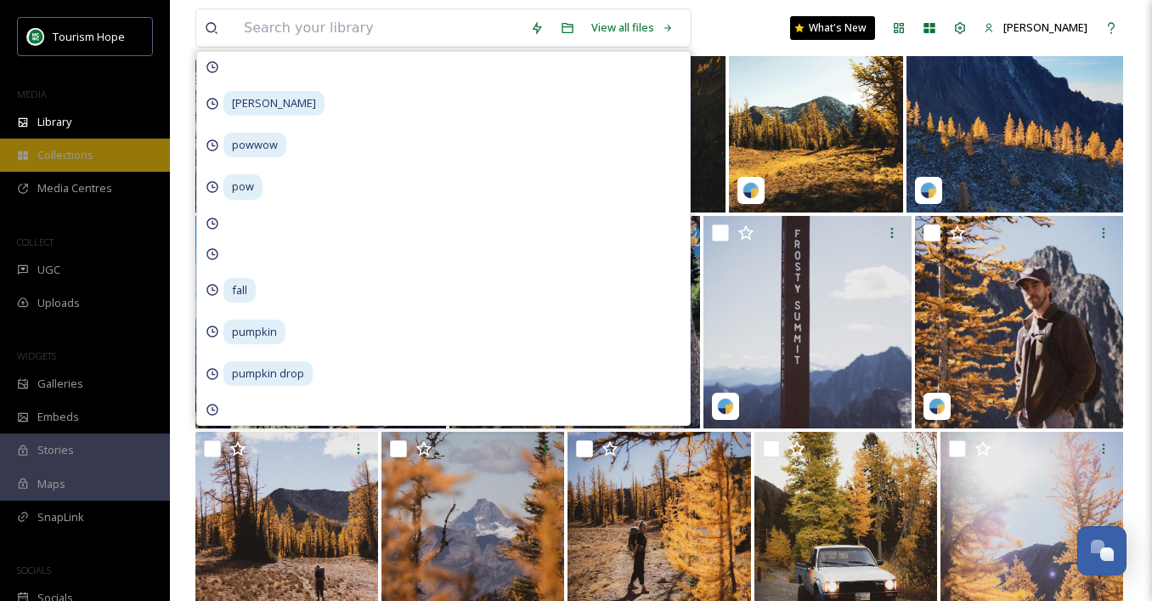
click at [86, 139] on div "Collections" at bounding box center [85, 155] width 170 height 33
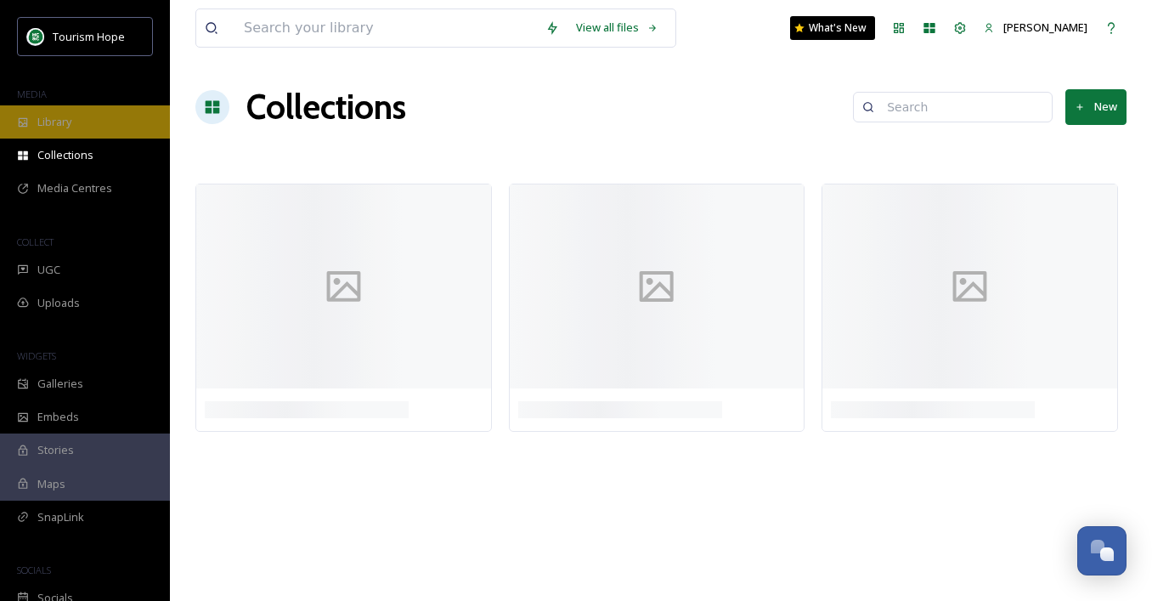
click at [82, 116] on div "Library" at bounding box center [85, 121] width 170 height 33
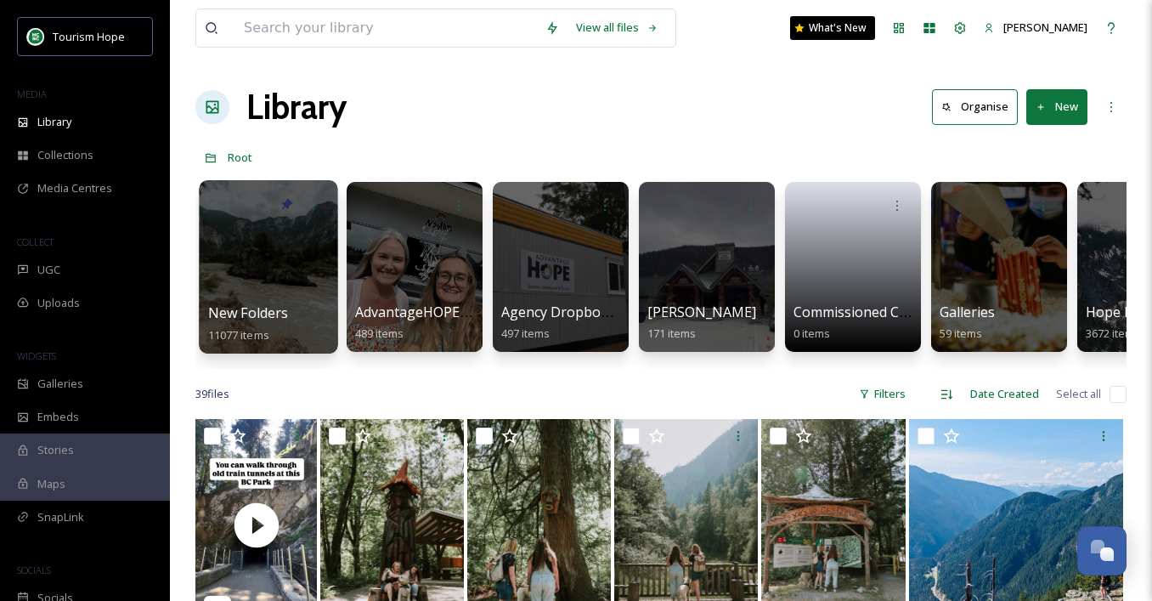
click at [269, 237] on div at bounding box center [268, 266] width 139 height 173
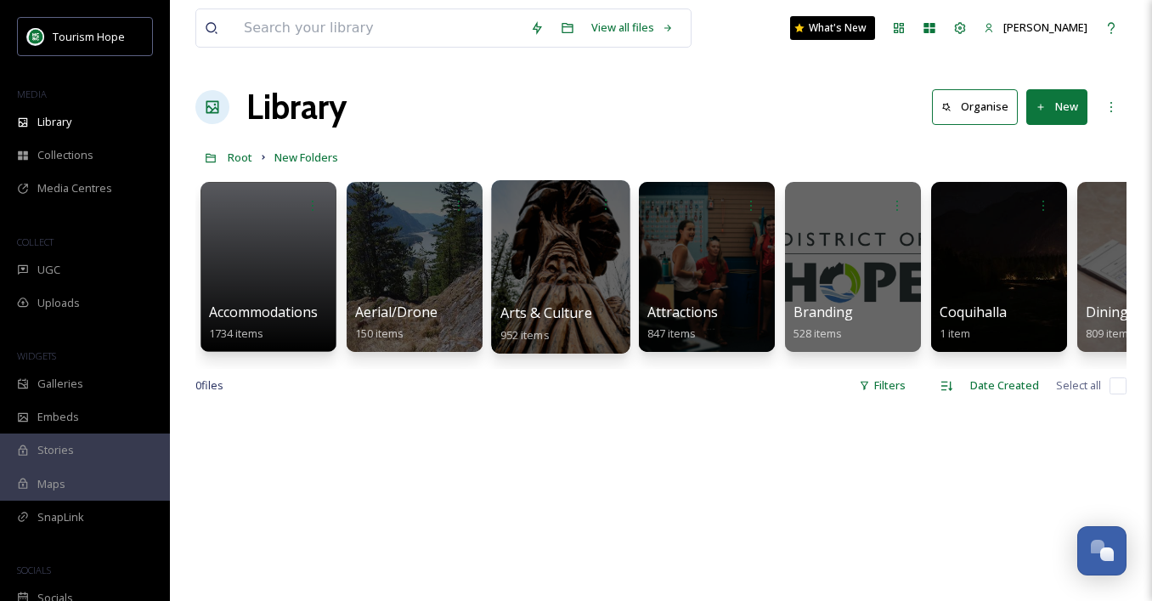
click at [574, 279] on div at bounding box center [560, 266] width 139 height 173
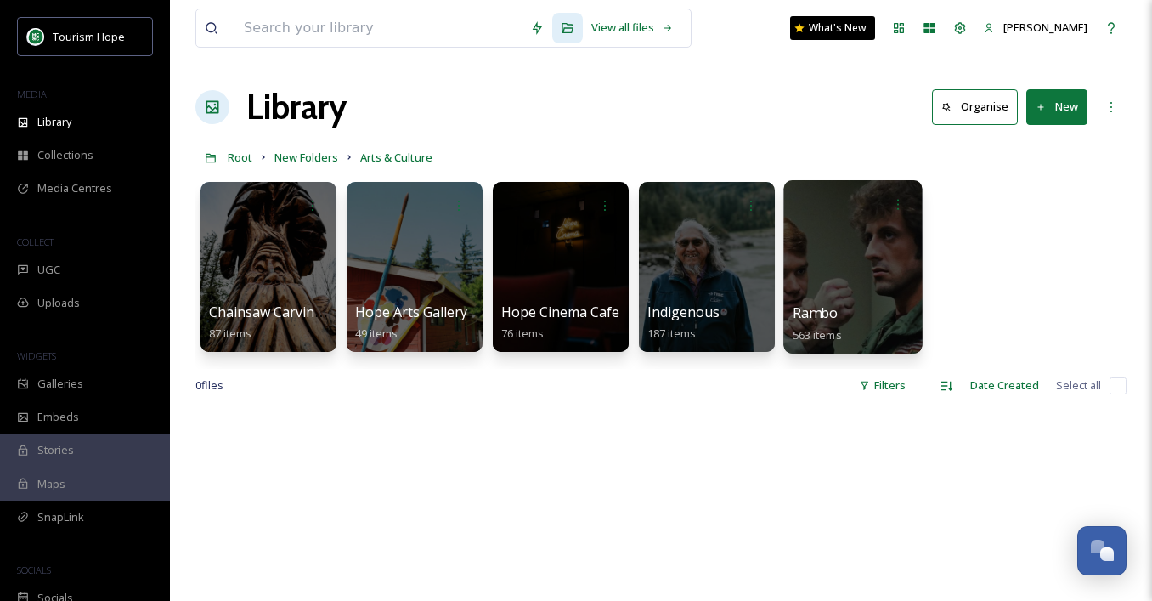
click at [816, 300] on div at bounding box center [852, 266] width 139 height 173
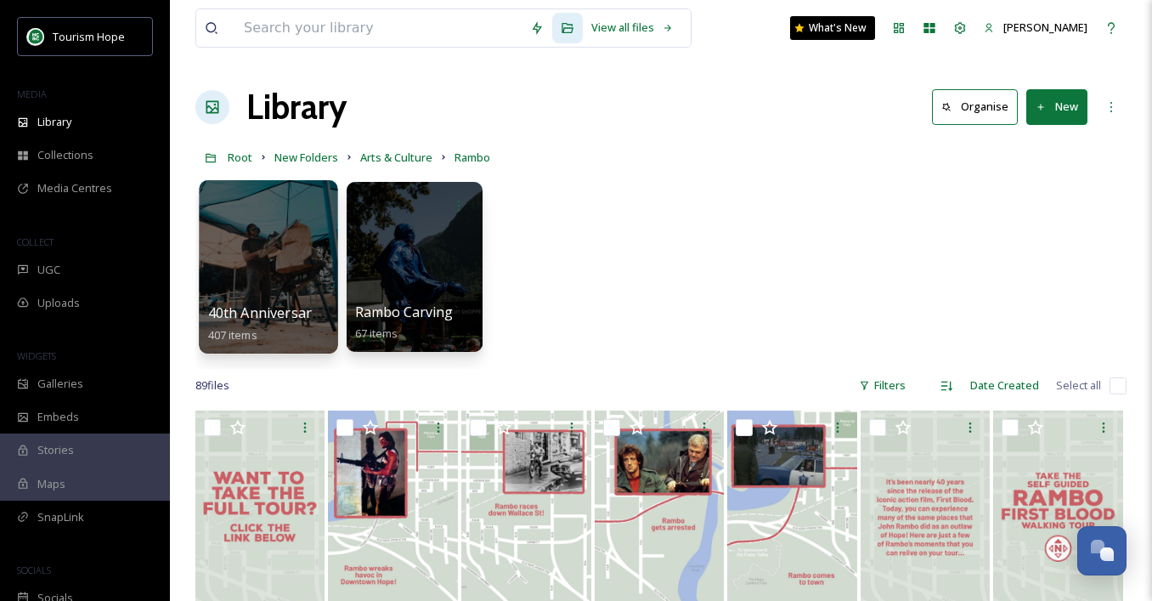
click at [300, 286] on div at bounding box center [268, 266] width 139 height 173
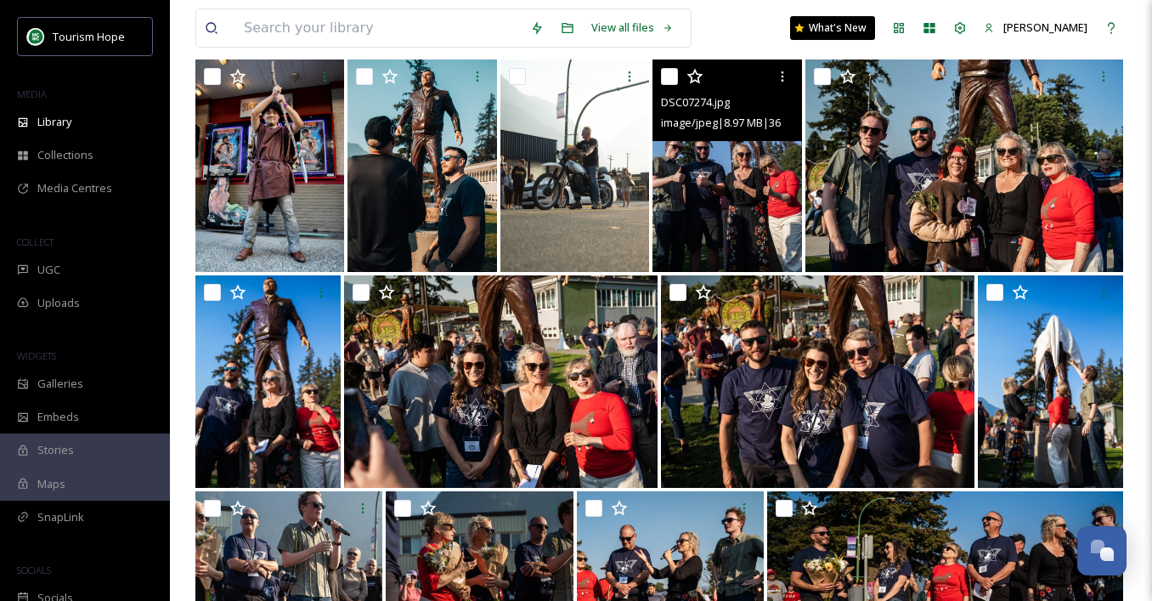
scroll to position [6188, 0]
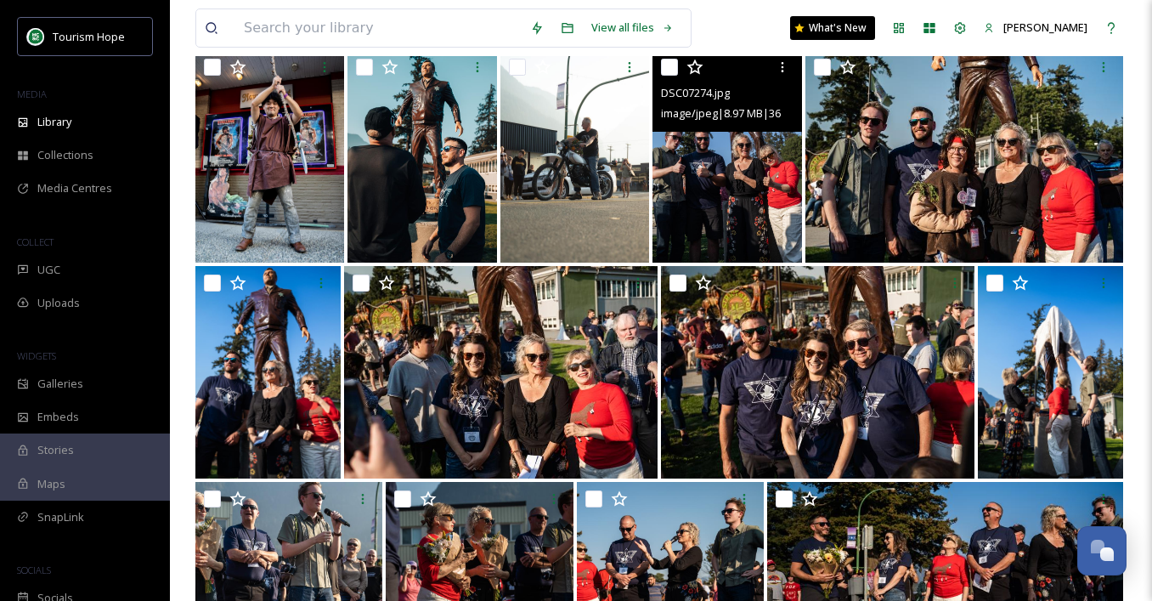
click at [731, 171] on img at bounding box center [727, 156] width 149 height 212
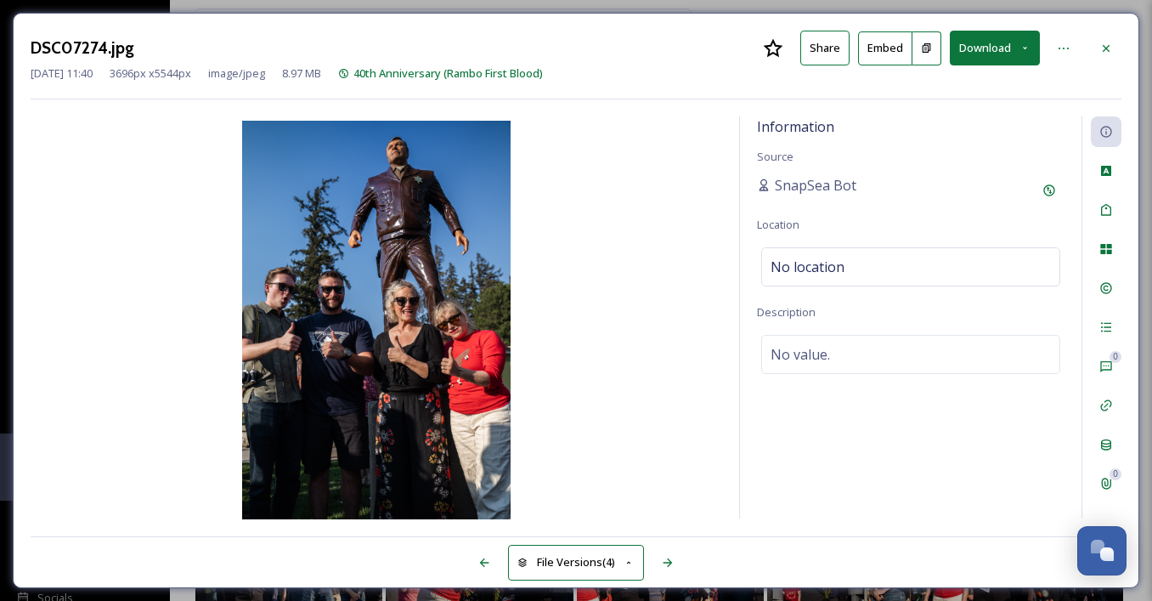
click at [973, 52] on button "Download" at bounding box center [995, 48] width 90 height 35
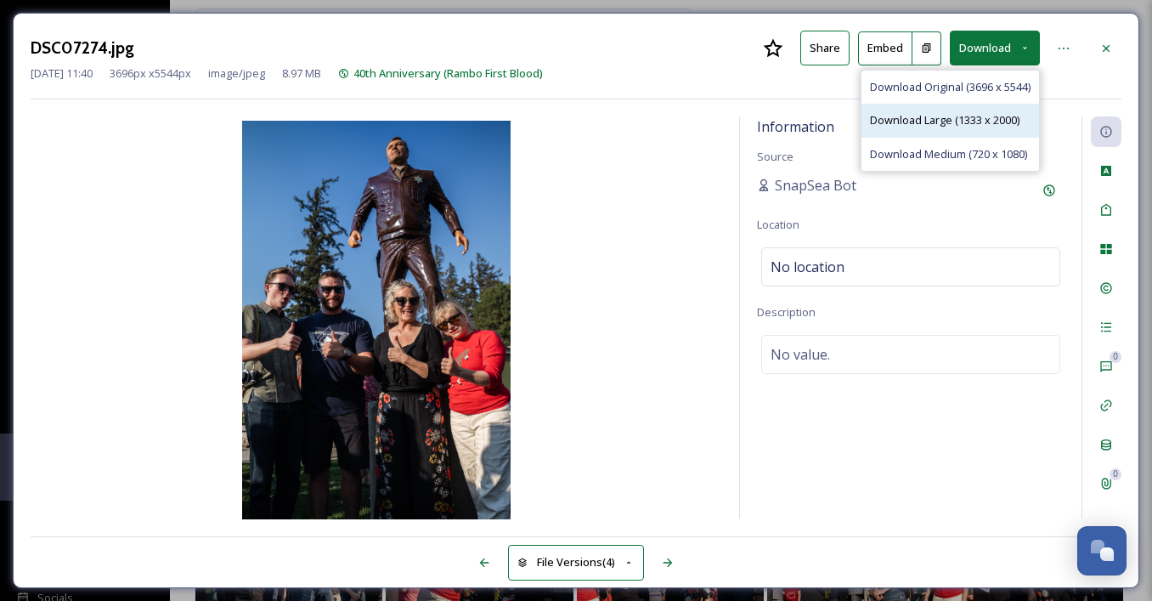
click at [956, 131] on div "Download Large (1333 x 2000)" at bounding box center [951, 120] width 178 height 33
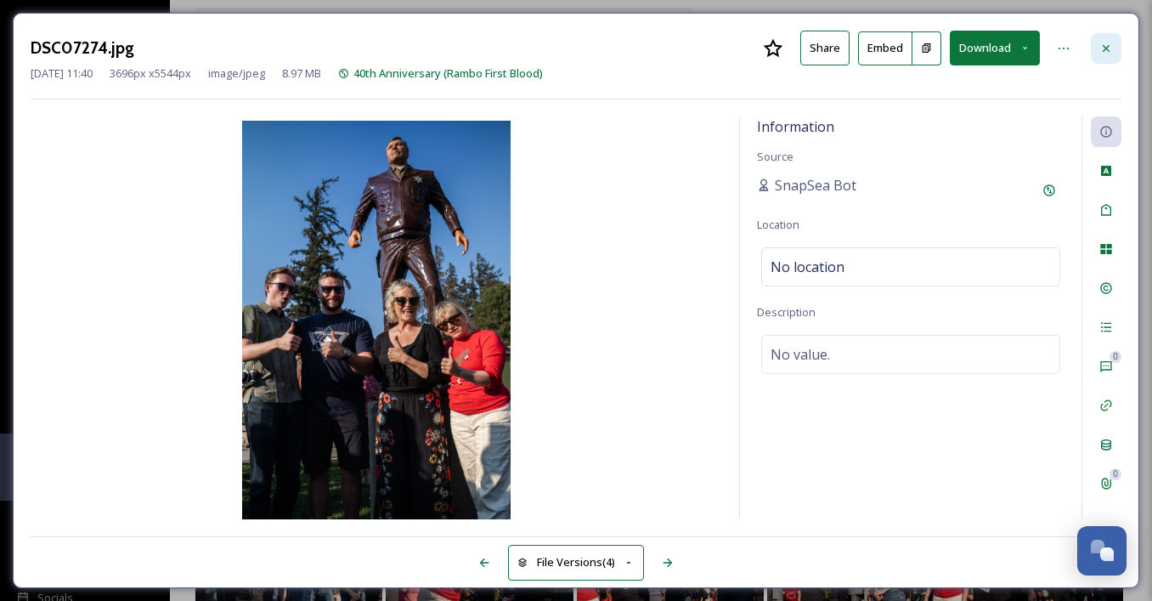
click at [1117, 53] on div at bounding box center [1106, 48] width 31 height 31
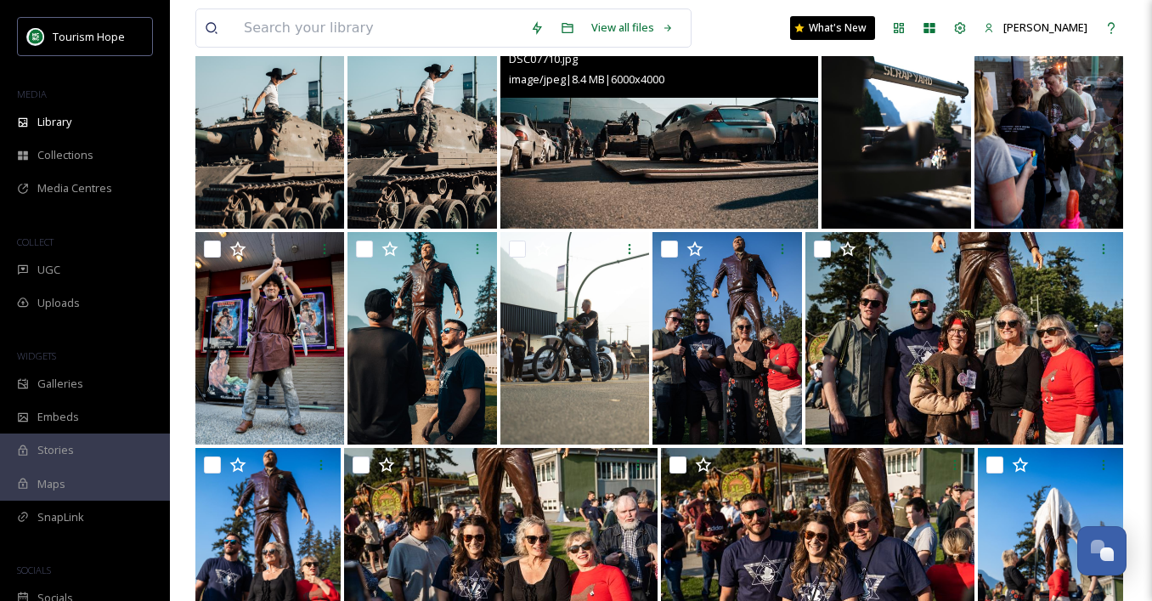
scroll to position [6004, 0]
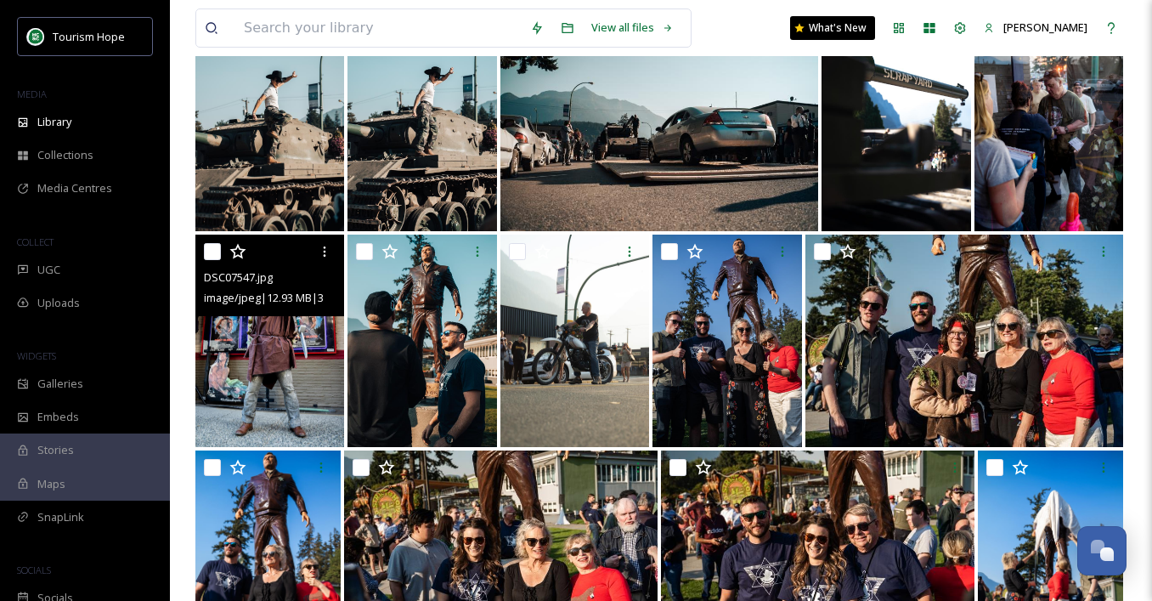
click at [270, 346] on img at bounding box center [269, 341] width 149 height 212
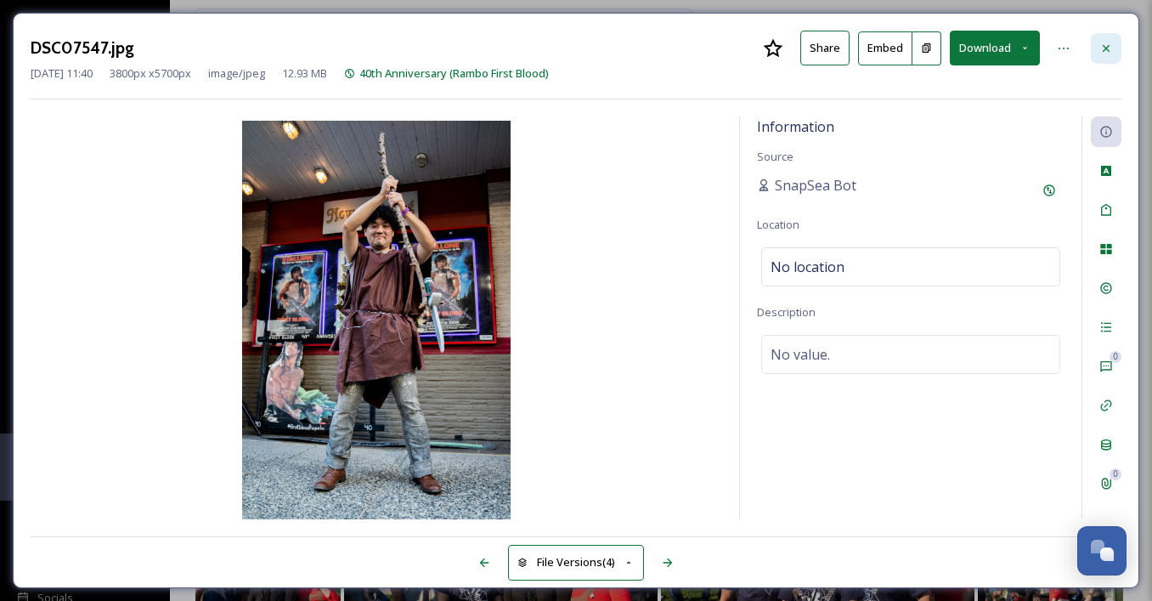
click at [1112, 46] on icon at bounding box center [1107, 49] width 14 height 14
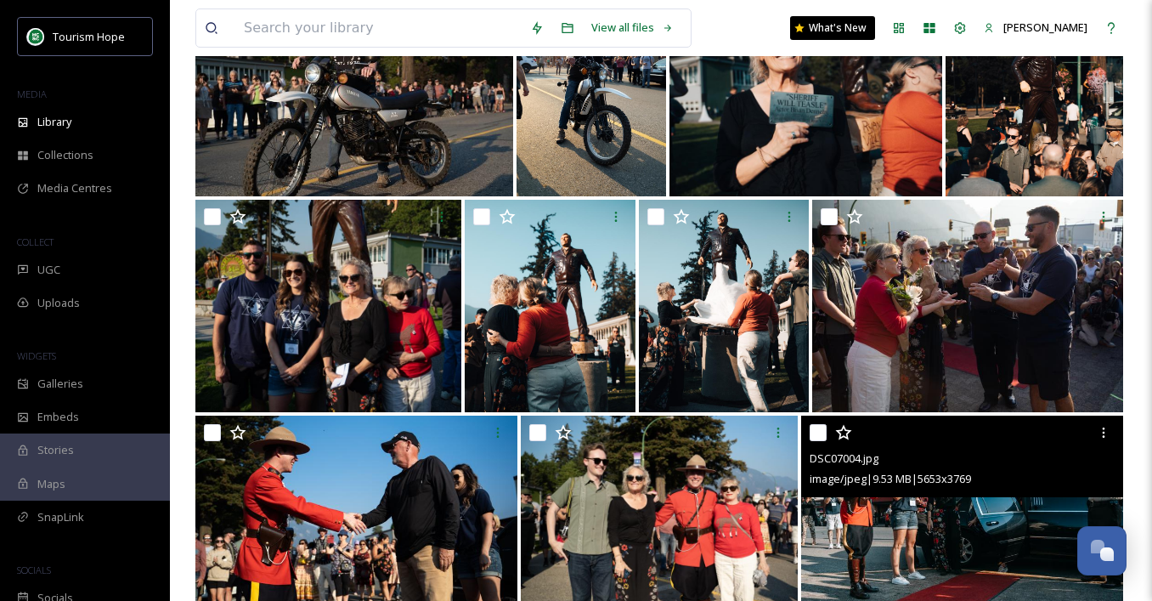
scroll to position [13162, 0]
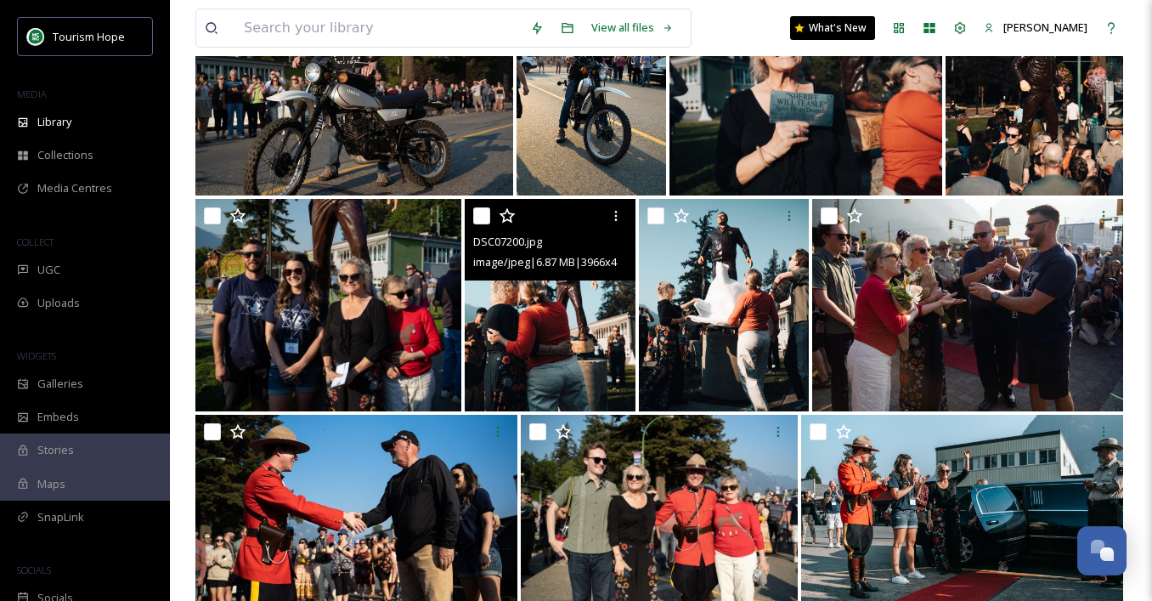
click at [548, 317] on img at bounding box center [550, 305] width 171 height 212
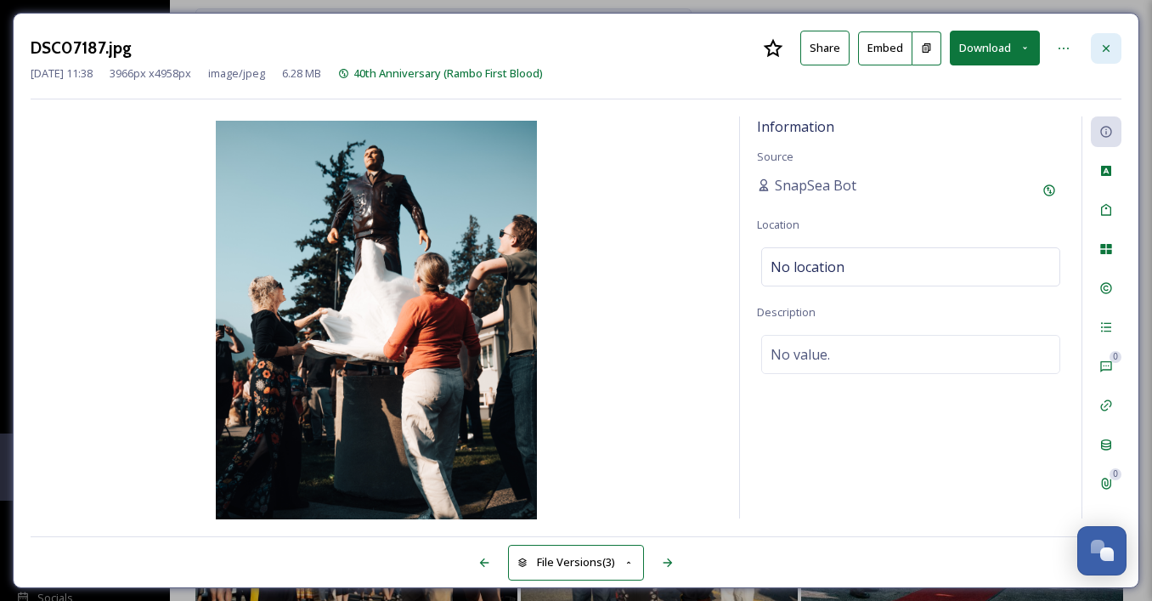
click at [1106, 52] on icon at bounding box center [1107, 49] width 14 height 14
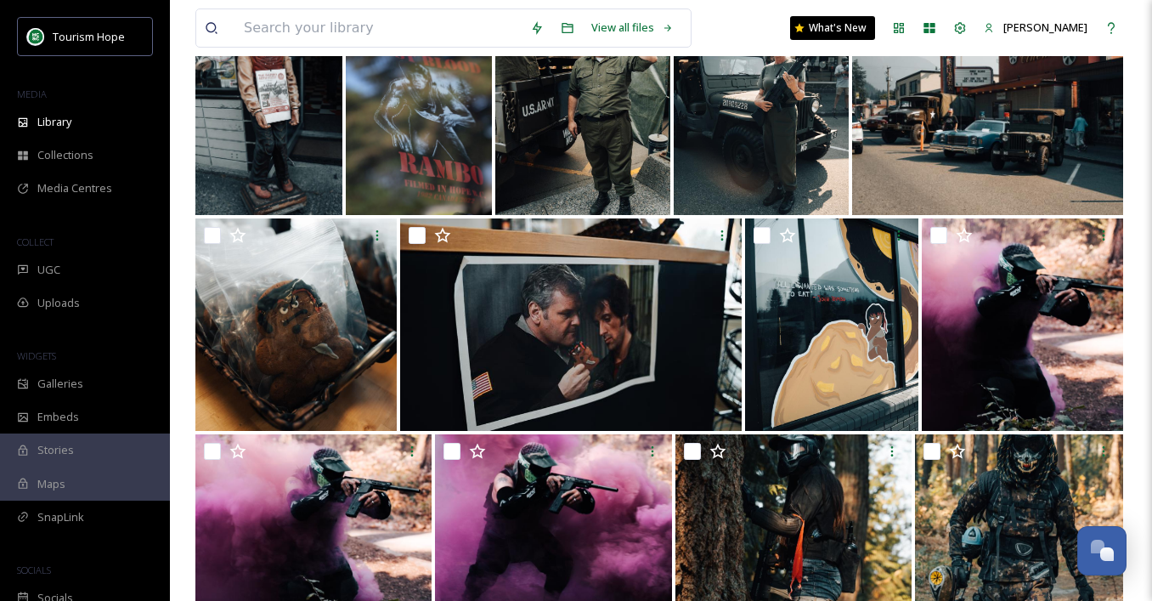
scroll to position [13909, 0]
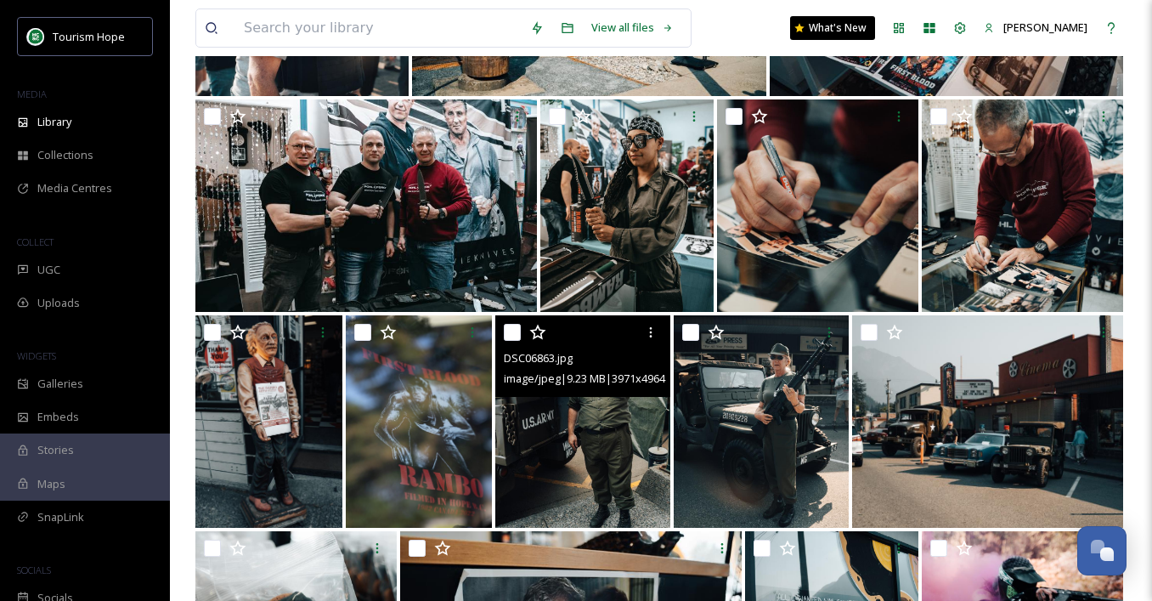
click at [617, 433] on img at bounding box center [582, 421] width 175 height 212
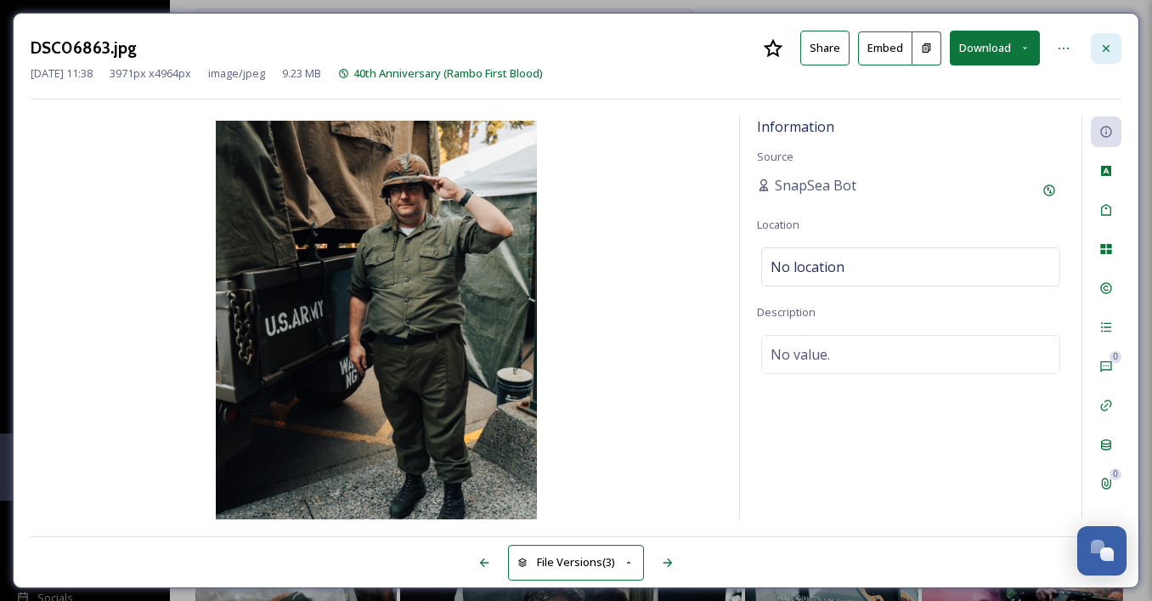
click at [1107, 46] on icon at bounding box center [1106, 47] width 7 height 7
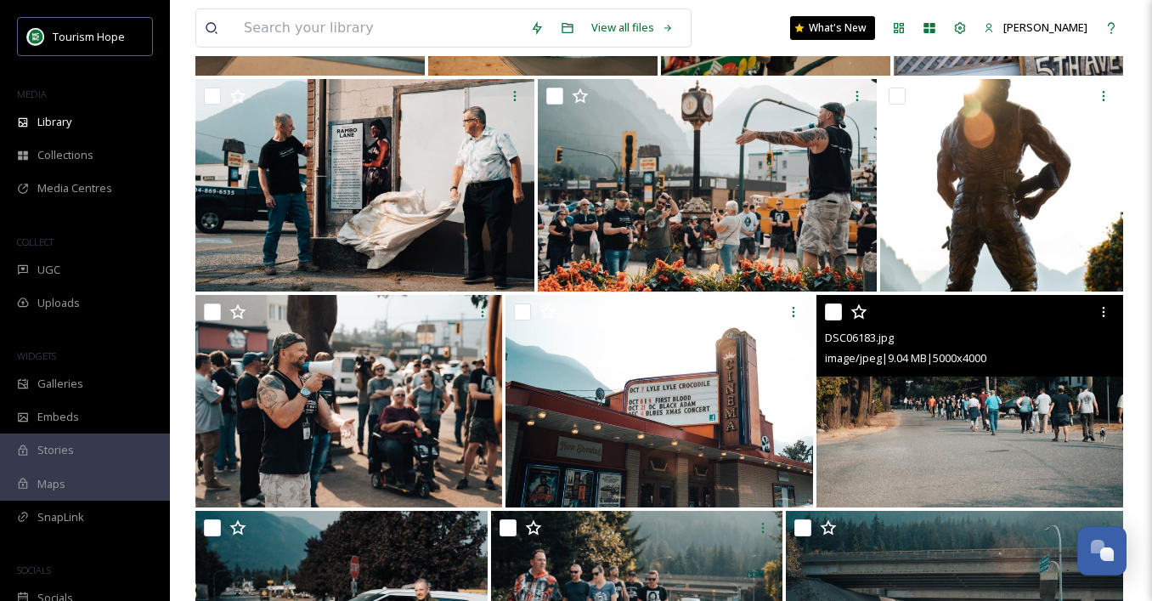
scroll to position [16519, 0]
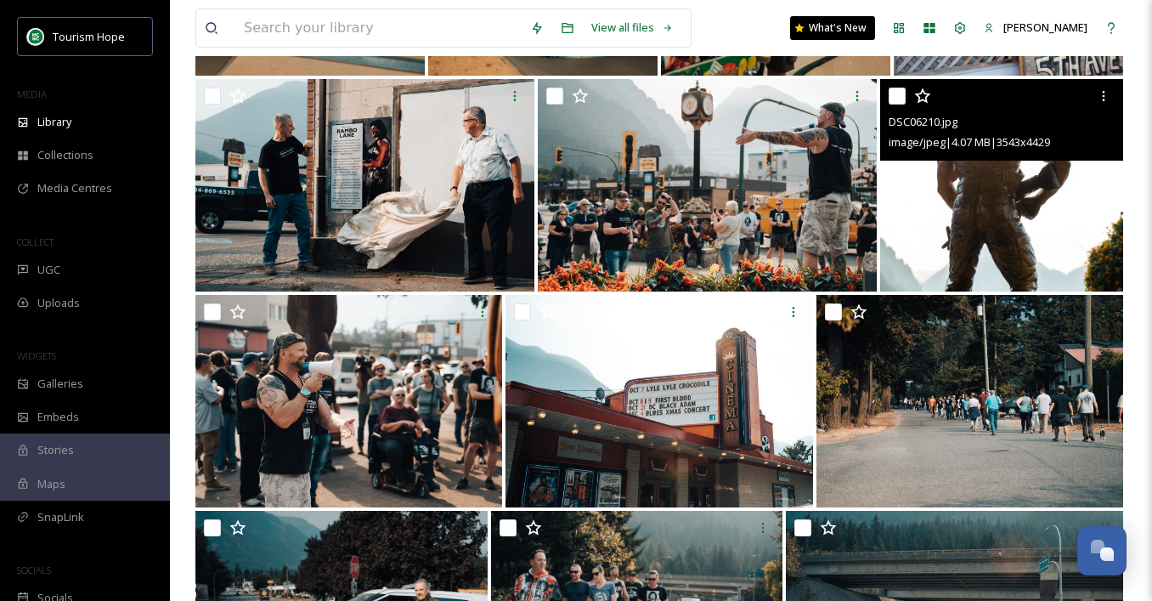
click at [970, 195] on img at bounding box center [1001, 185] width 243 height 212
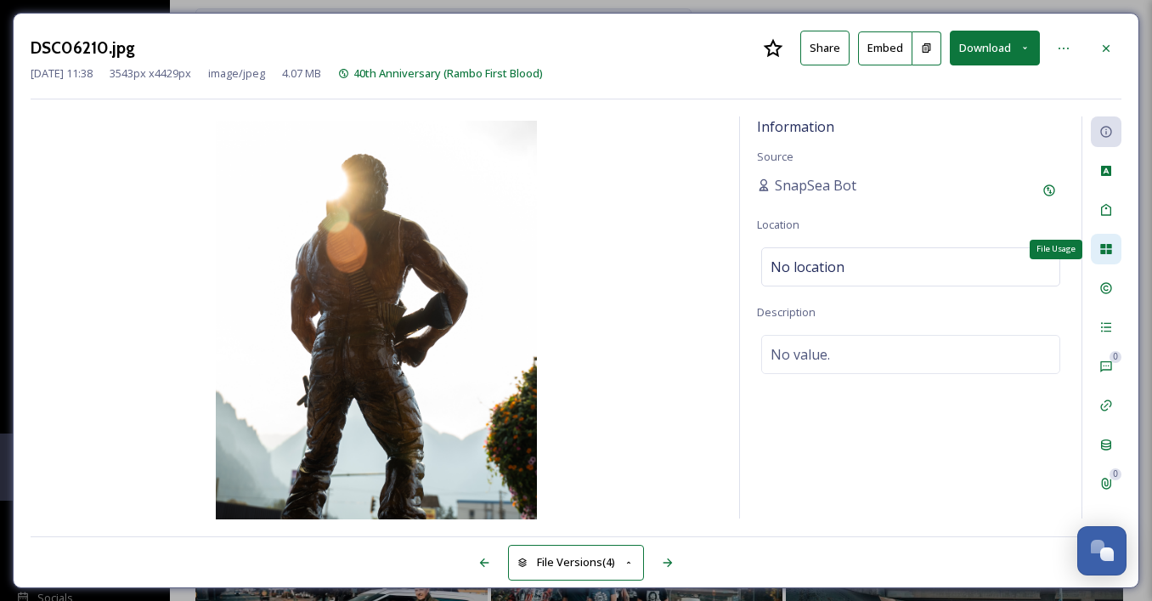
click at [1106, 252] on icon at bounding box center [1105, 249] width 11 height 10
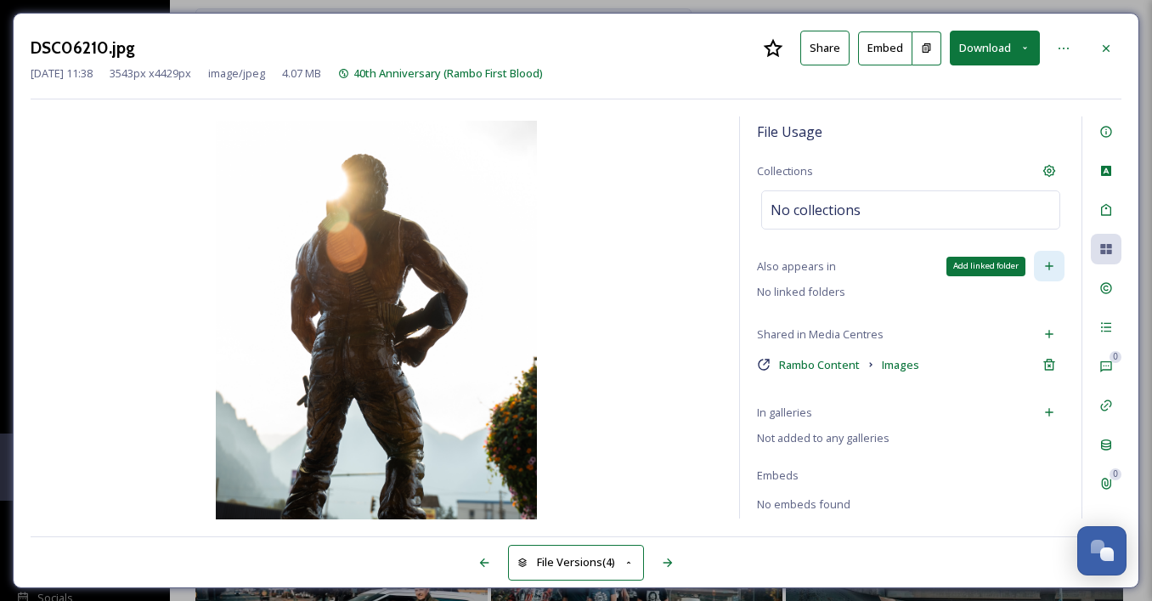
click at [1049, 266] on icon at bounding box center [1050, 266] width 14 height 14
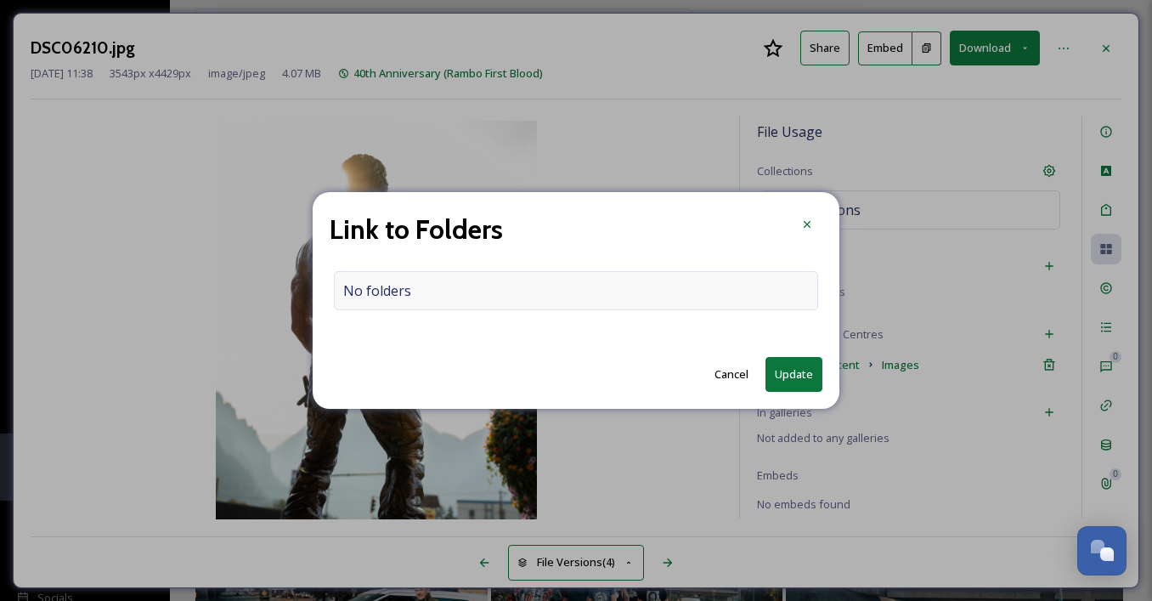
click at [484, 277] on div "No folders" at bounding box center [576, 290] width 484 height 39
click at [484, 277] on input at bounding box center [580, 290] width 491 height 37
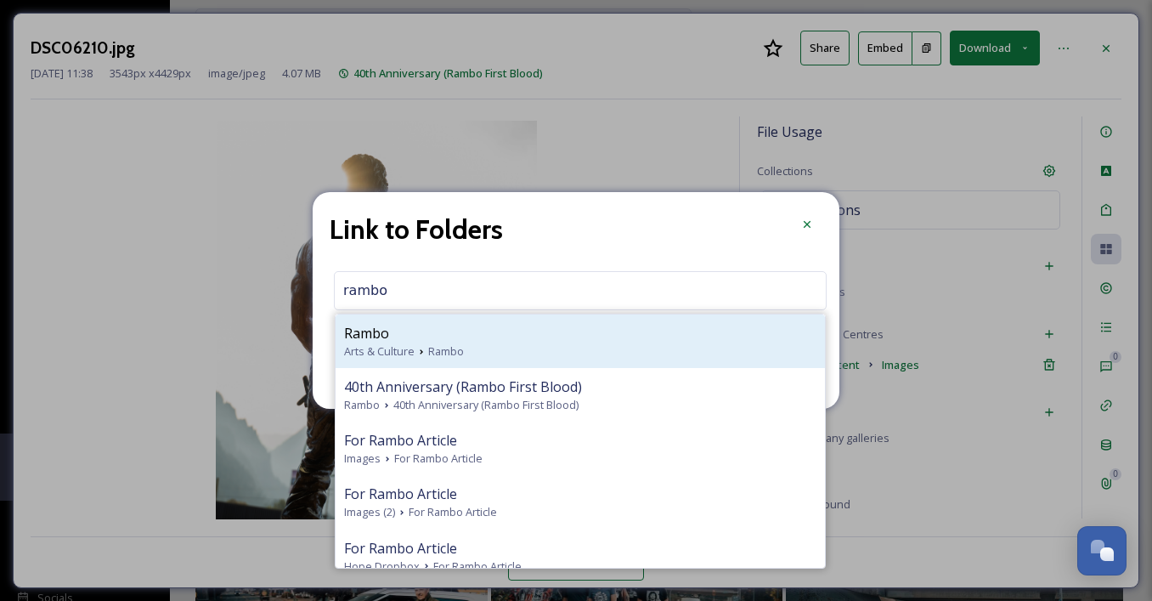
type input "rambo"
click at [478, 336] on div "Rambo" at bounding box center [580, 333] width 472 height 20
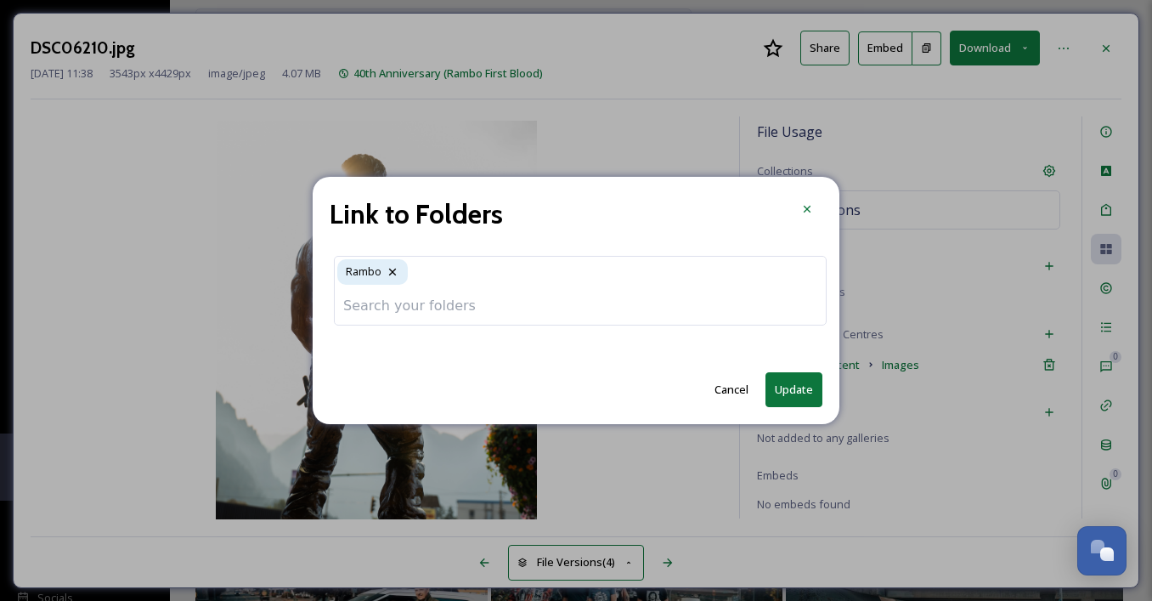
click at [475, 303] on input at bounding box center [580, 305] width 491 height 37
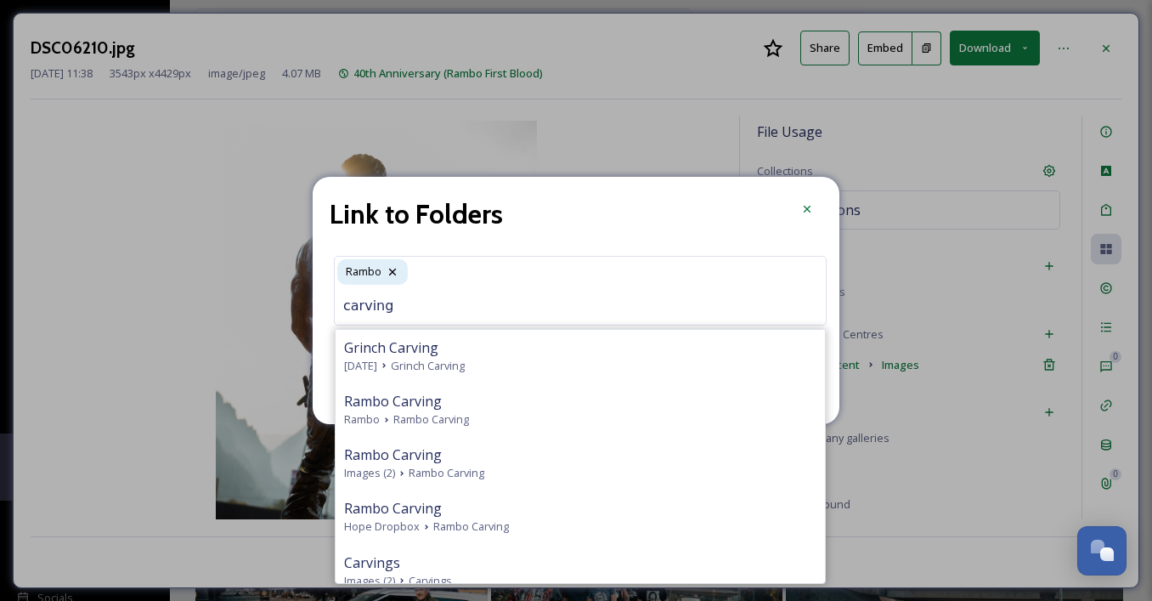
scroll to position [378, 0]
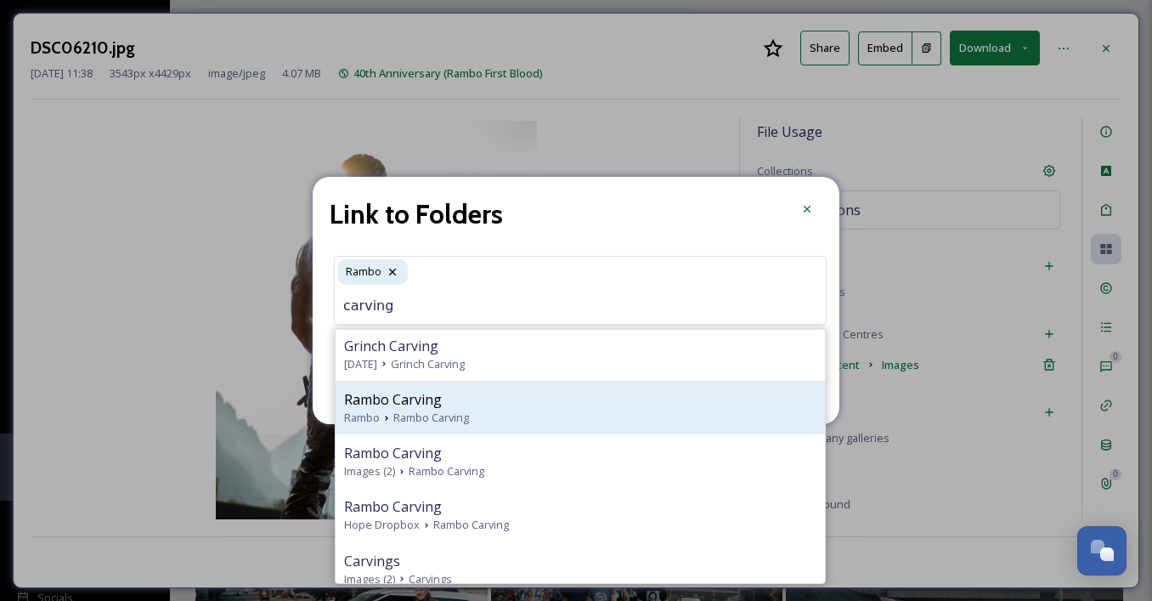
type input "carving"
click at [519, 408] on div "Rambo Carving" at bounding box center [580, 399] width 472 height 20
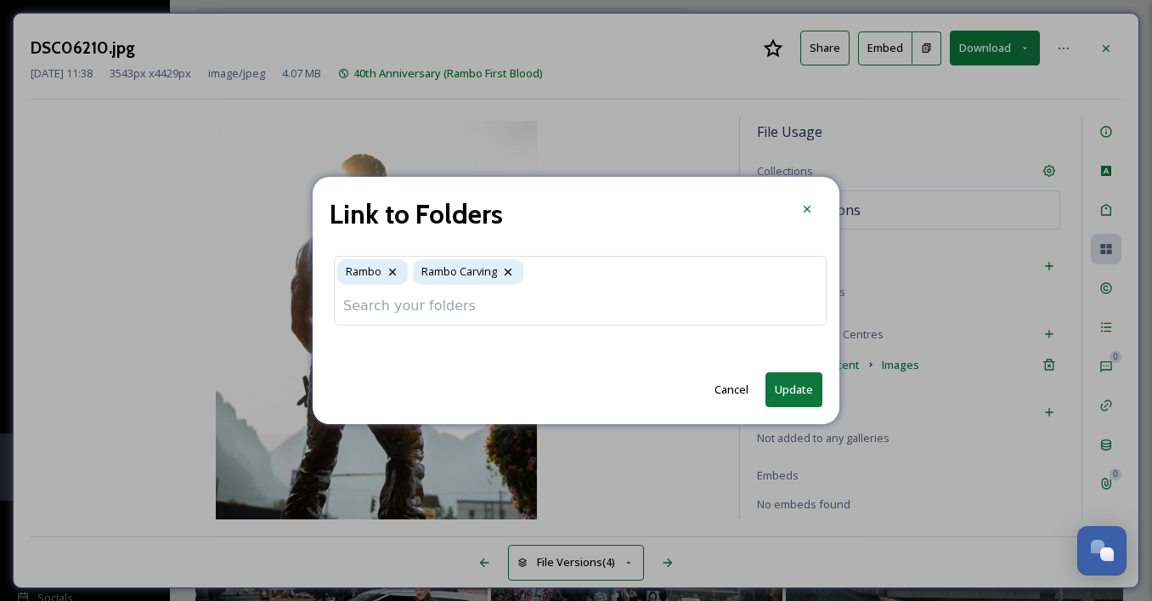
click at [400, 304] on input at bounding box center [580, 305] width 491 height 37
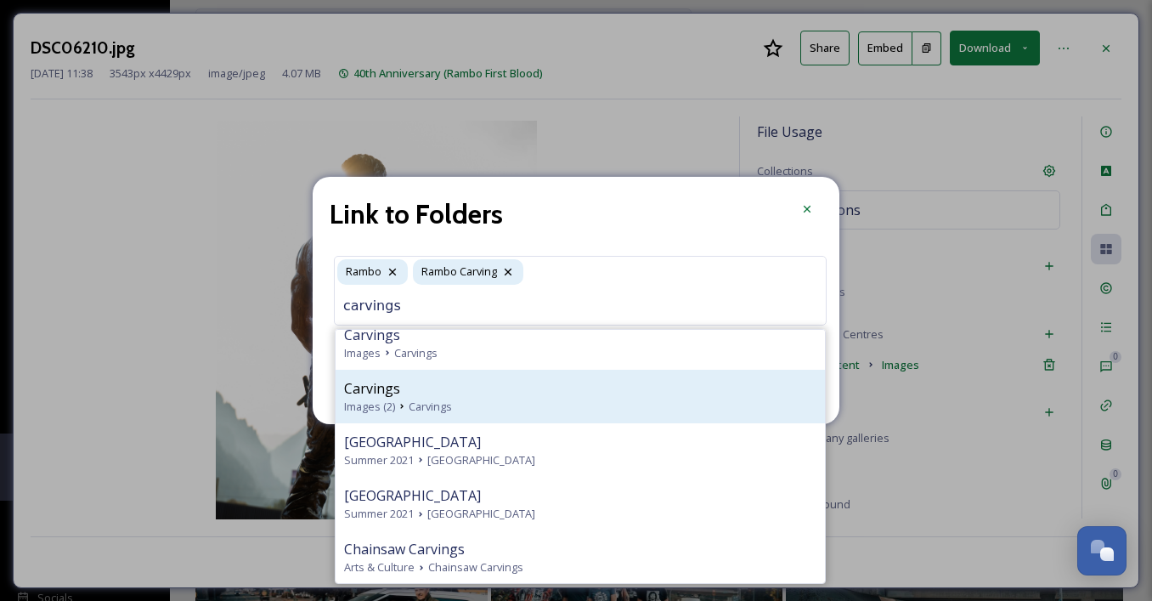
scroll to position [14, 0]
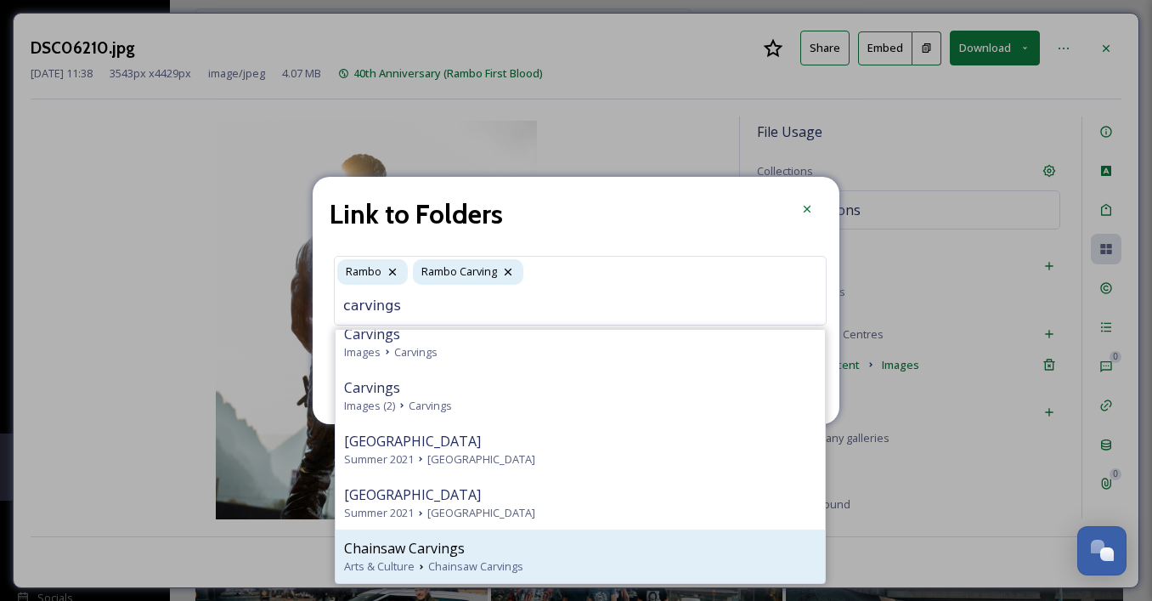
type input "carvings"
click at [498, 557] on div "Chainsaw Carvings" at bounding box center [580, 548] width 472 height 20
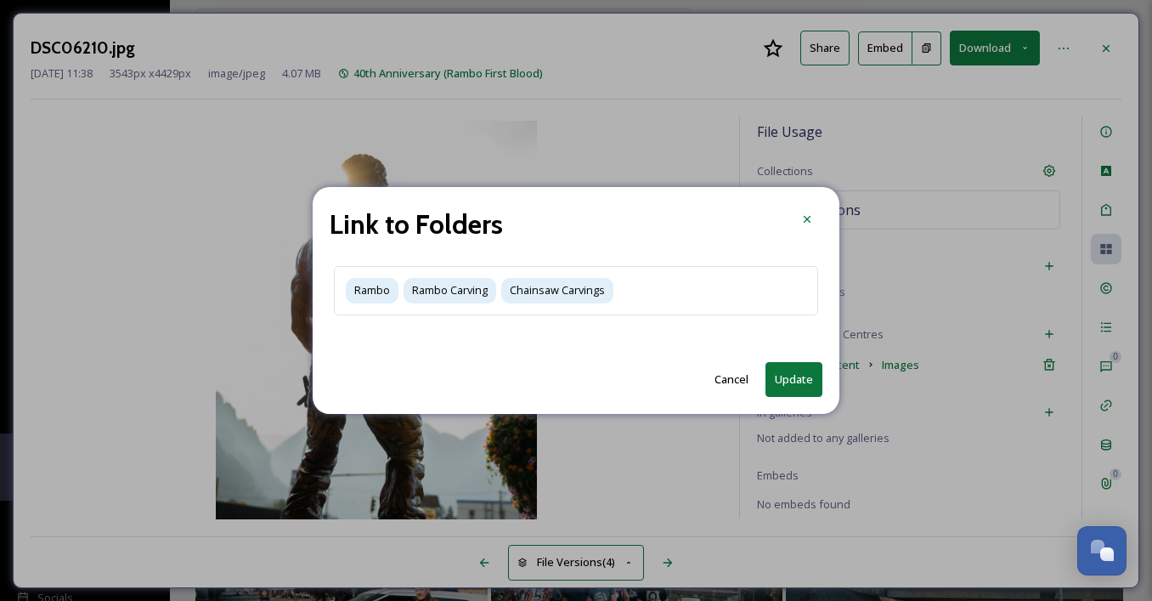
click at [781, 389] on button "Update" at bounding box center [794, 379] width 57 height 35
click at [789, 378] on button "Update" at bounding box center [794, 379] width 57 height 35
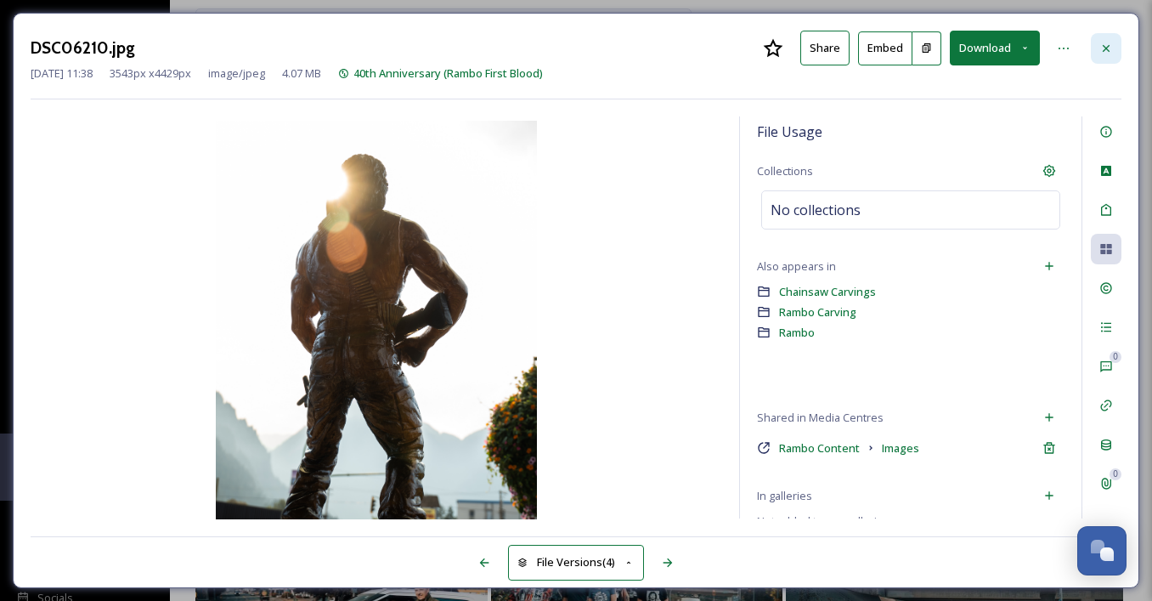
click at [1113, 48] on div at bounding box center [1106, 48] width 31 height 31
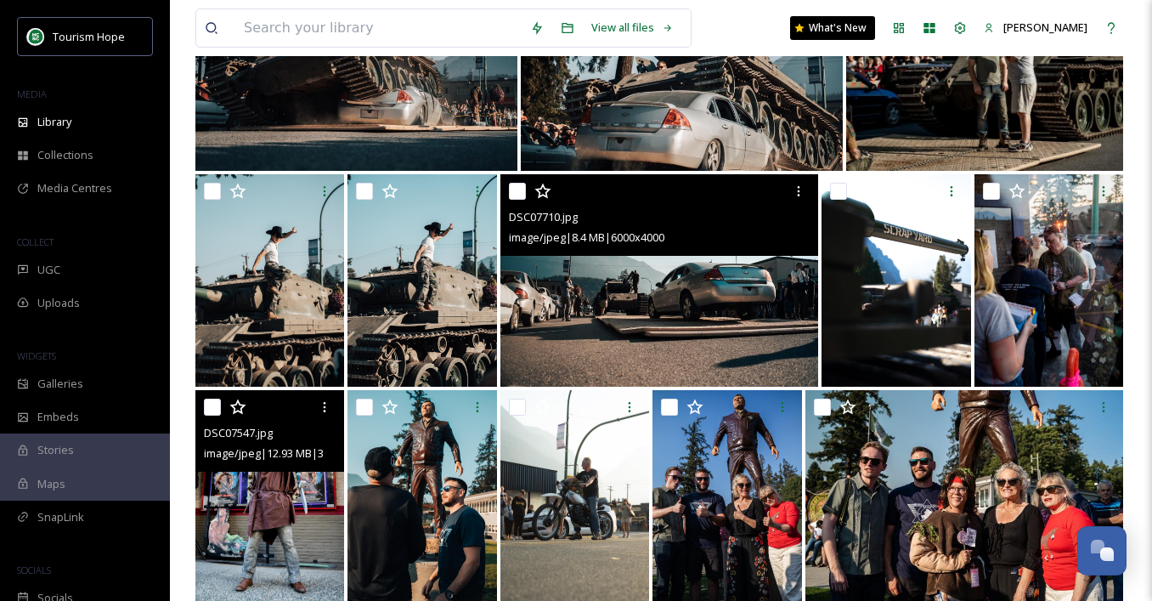
scroll to position [5878, 0]
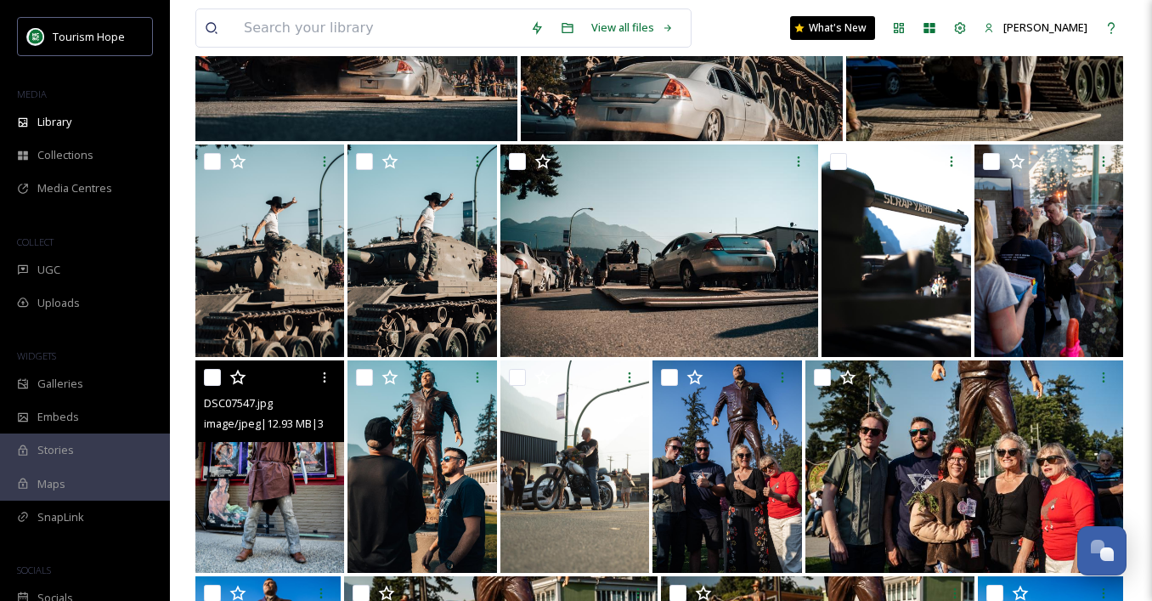
click at [286, 506] on img at bounding box center [269, 466] width 149 height 212
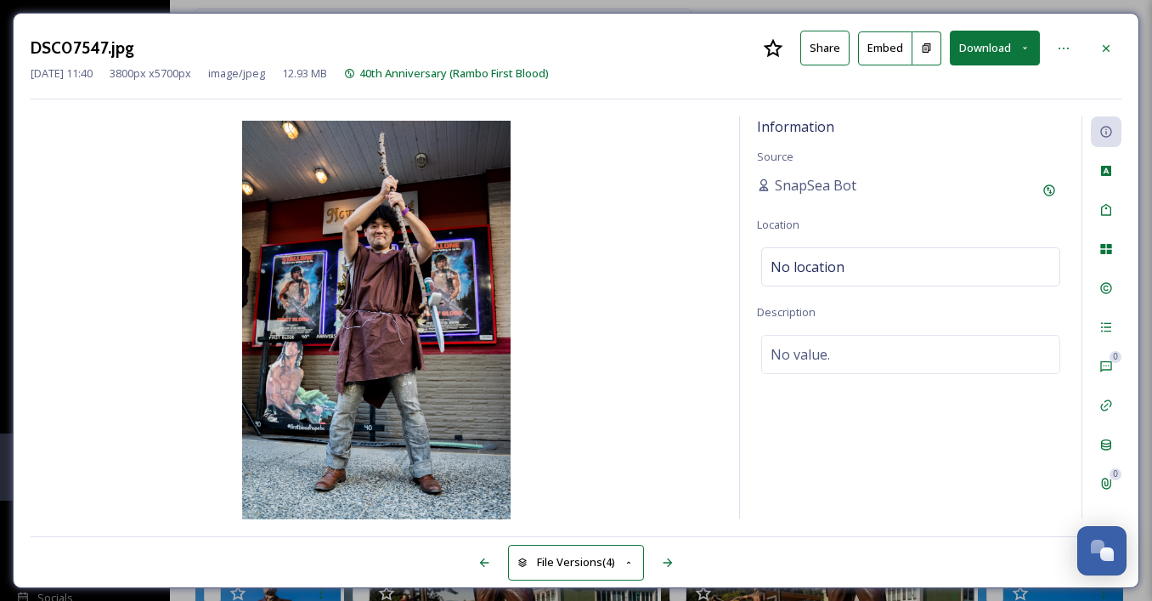
click at [992, 64] on button "Download" at bounding box center [995, 48] width 90 height 35
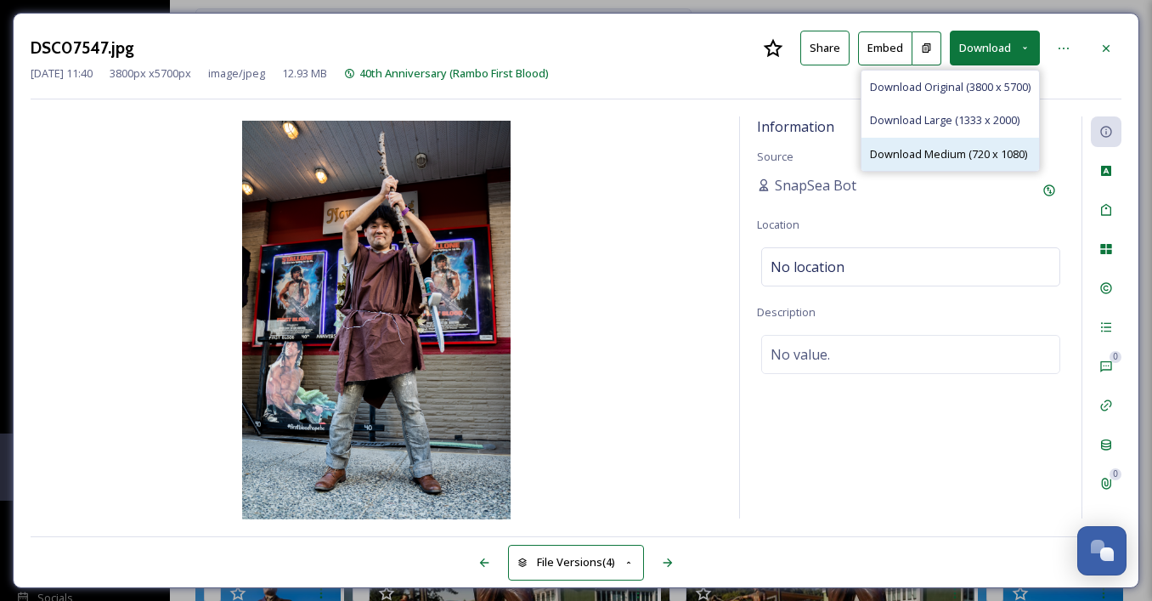
click at [986, 150] on span "Download Medium (720 x 1080)" at bounding box center [948, 154] width 157 height 16
